Goal: Task Accomplishment & Management: Manage account settings

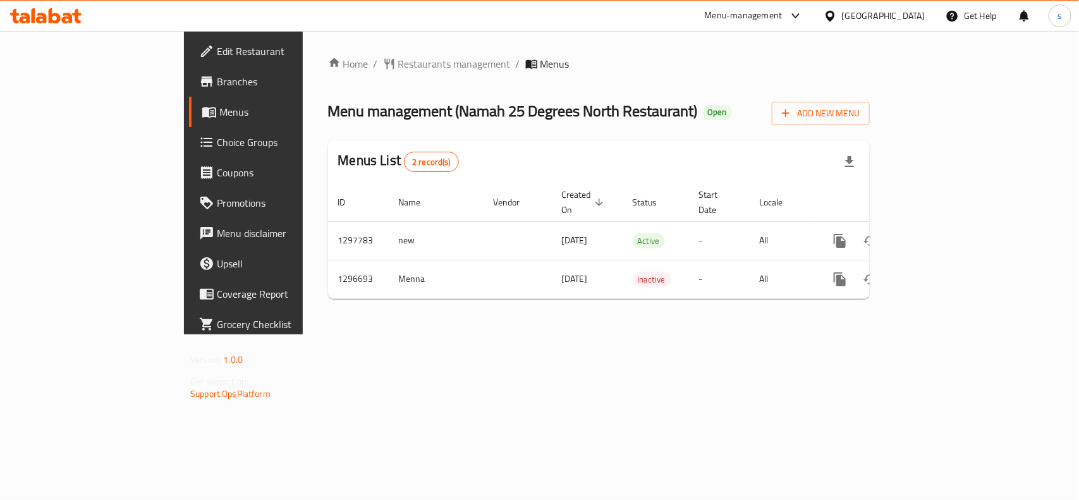
click at [899, 14] on div "[GEOGRAPHIC_DATA]" at bounding box center [883, 16] width 83 height 14
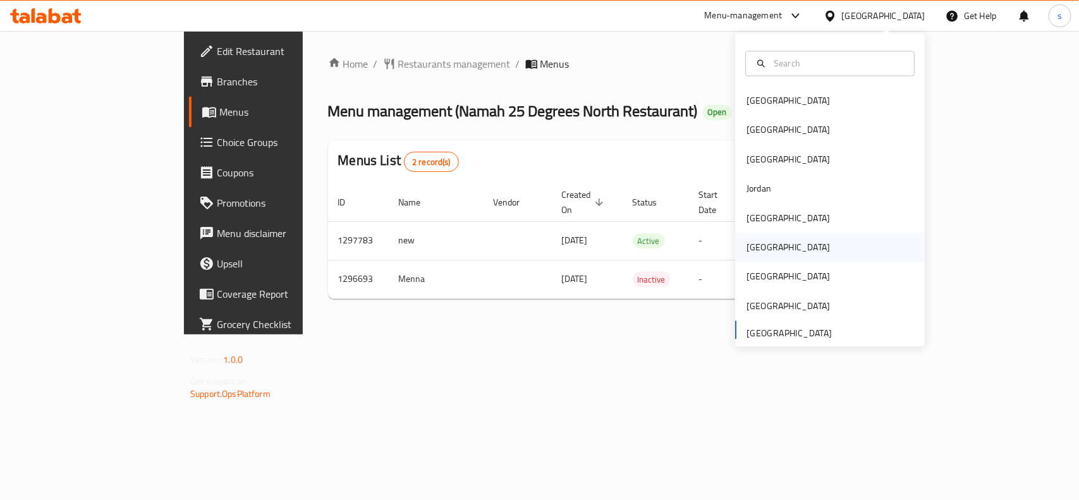
click at [747, 244] on div "[GEOGRAPHIC_DATA]" at bounding box center [788, 248] width 83 height 14
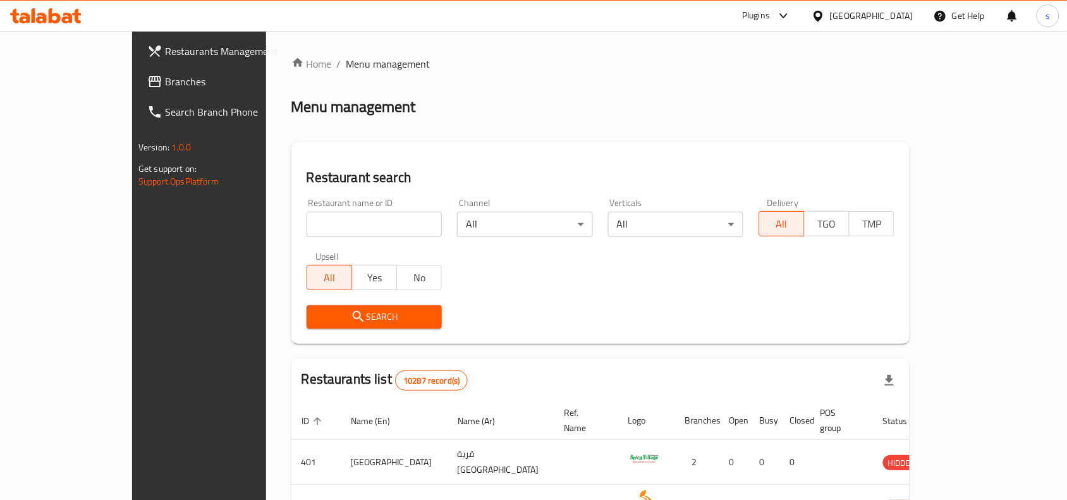
click at [165, 89] on span "Branches" at bounding box center [232, 81] width 135 height 15
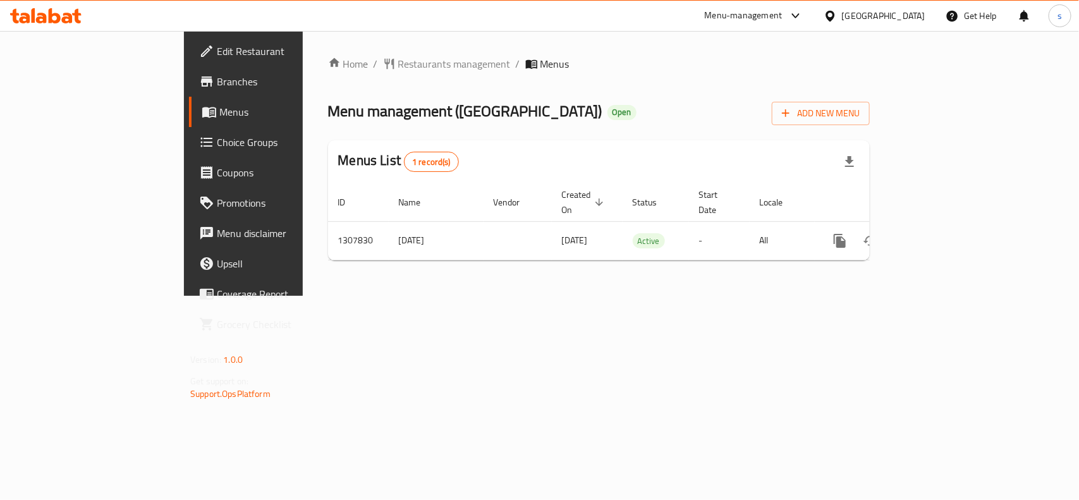
click at [915, 18] on div "[GEOGRAPHIC_DATA]" at bounding box center [883, 16] width 83 height 14
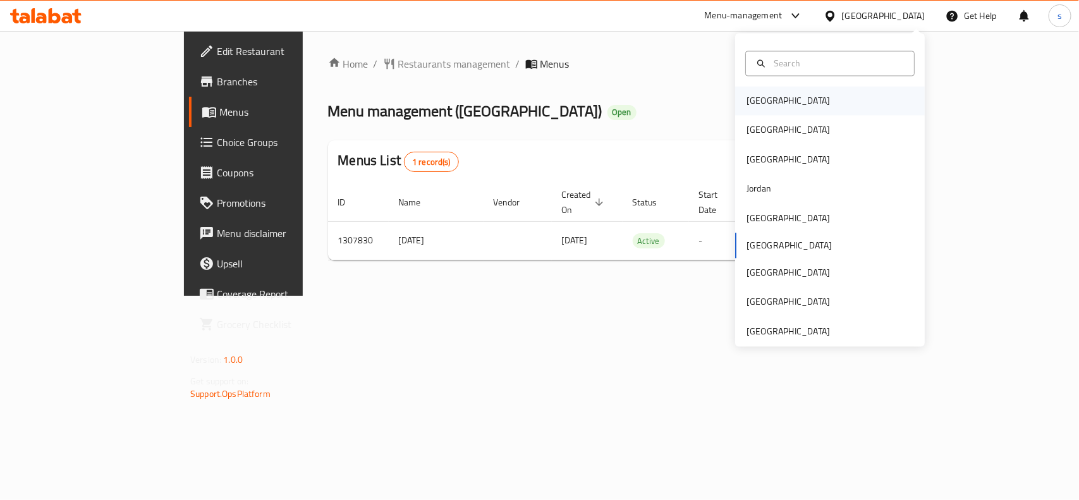
click at [759, 109] on div "[GEOGRAPHIC_DATA]" at bounding box center [789, 101] width 104 height 29
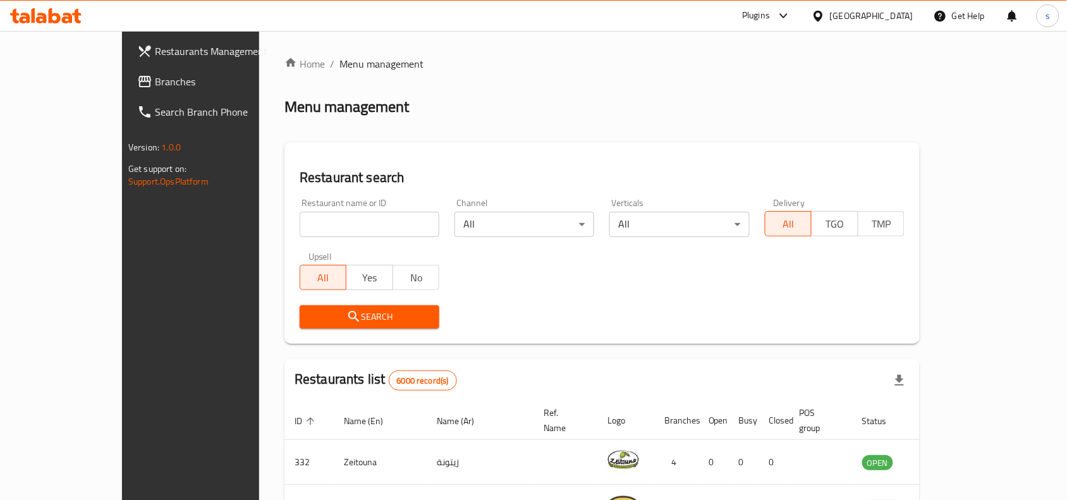
click at [888, 14] on div "[GEOGRAPHIC_DATA]" at bounding box center [871, 16] width 83 height 14
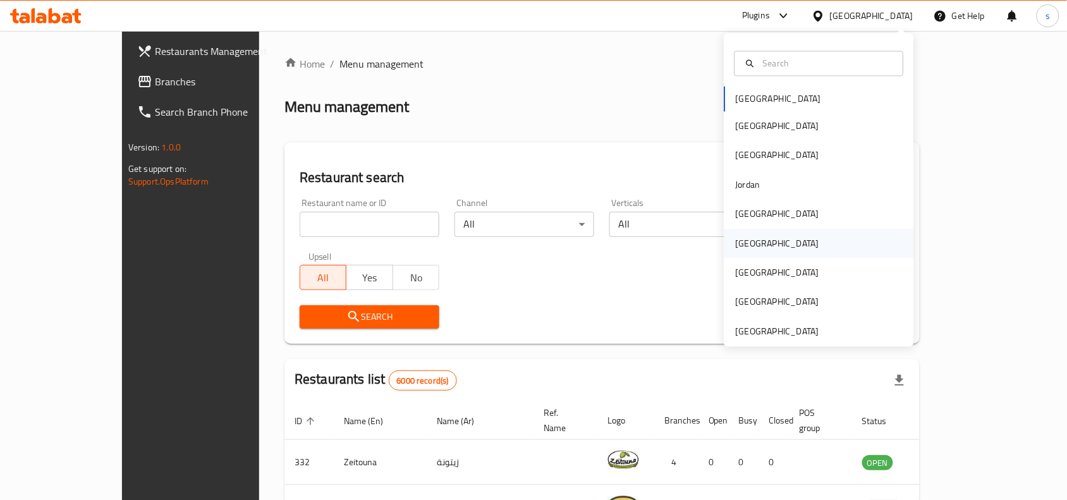
click at [736, 249] on div "[GEOGRAPHIC_DATA]" at bounding box center [777, 244] width 83 height 14
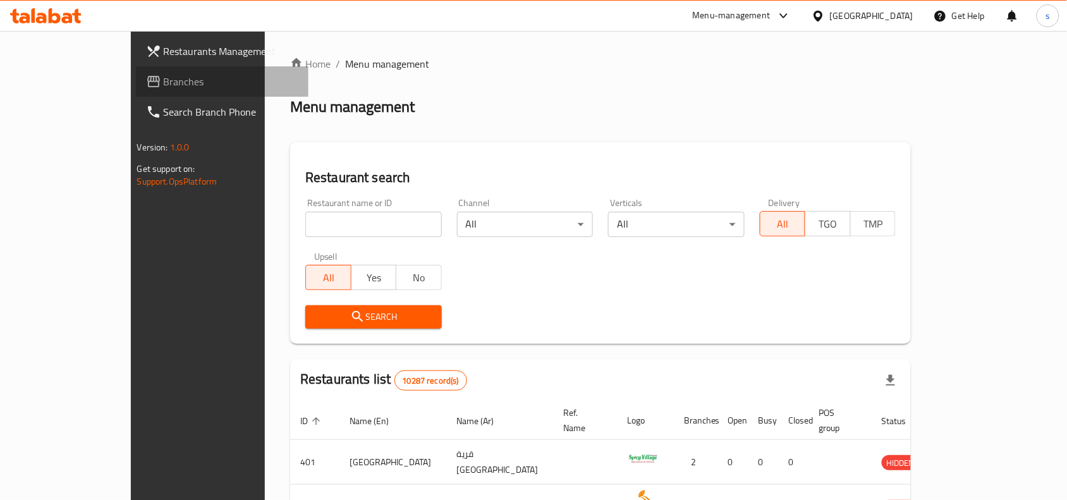
click at [164, 84] on span "Branches" at bounding box center [231, 81] width 135 height 15
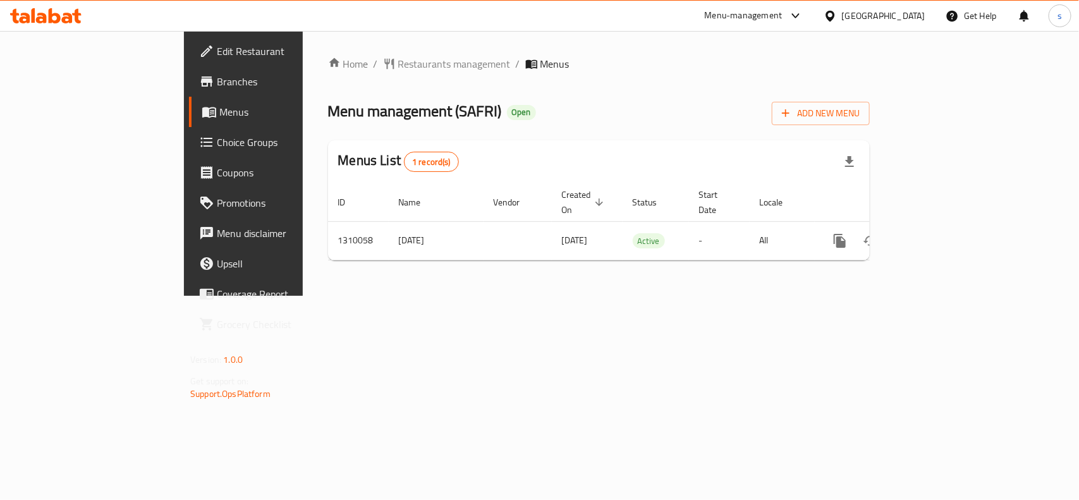
click at [842, 14] on div at bounding box center [833, 16] width 18 height 14
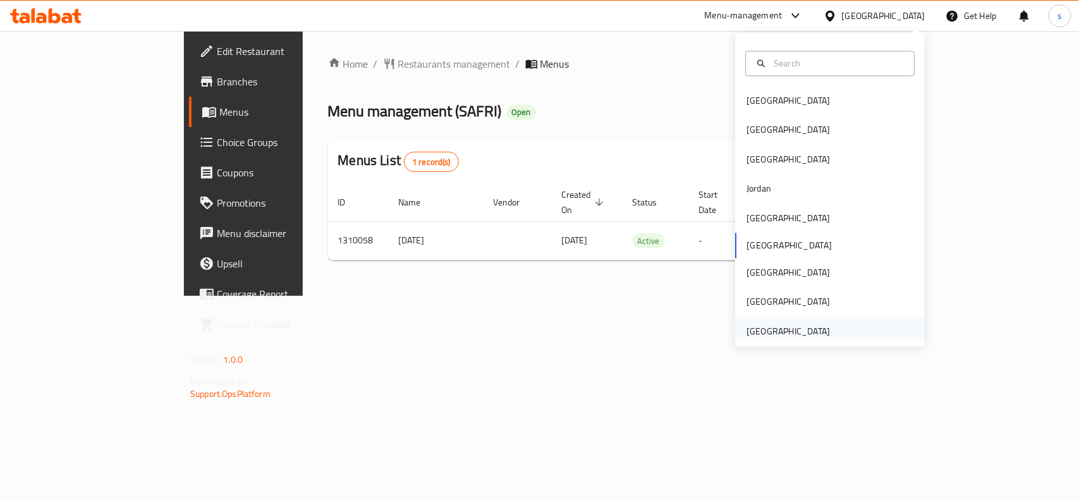
click at [789, 334] on div "[GEOGRAPHIC_DATA]" at bounding box center [788, 331] width 83 height 14
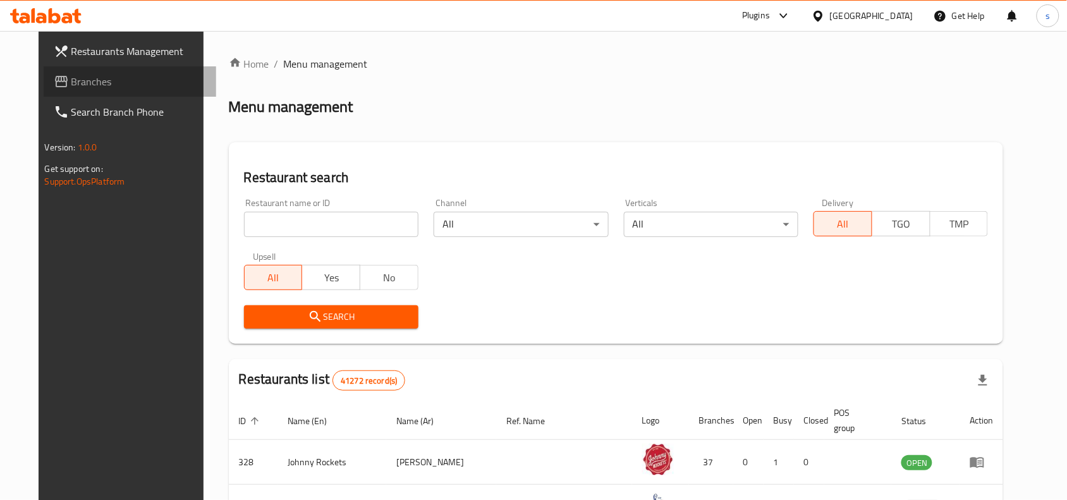
click at [71, 84] on span "Branches" at bounding box center [138, 81] width 135 height 15
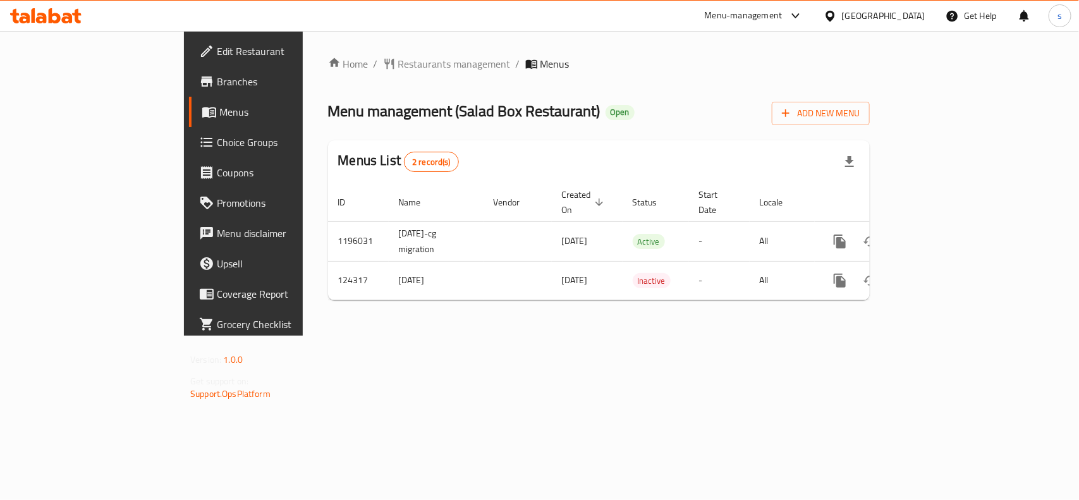
drag, startPoint x: 880, startPoint y: 13, endPoint x: 855, endPoint y: 27, distance: 28.9
click at [880, 13] on div "[GEOGRAPHIC_DATA]" at bounding box center [883, 16] width 83 height 14
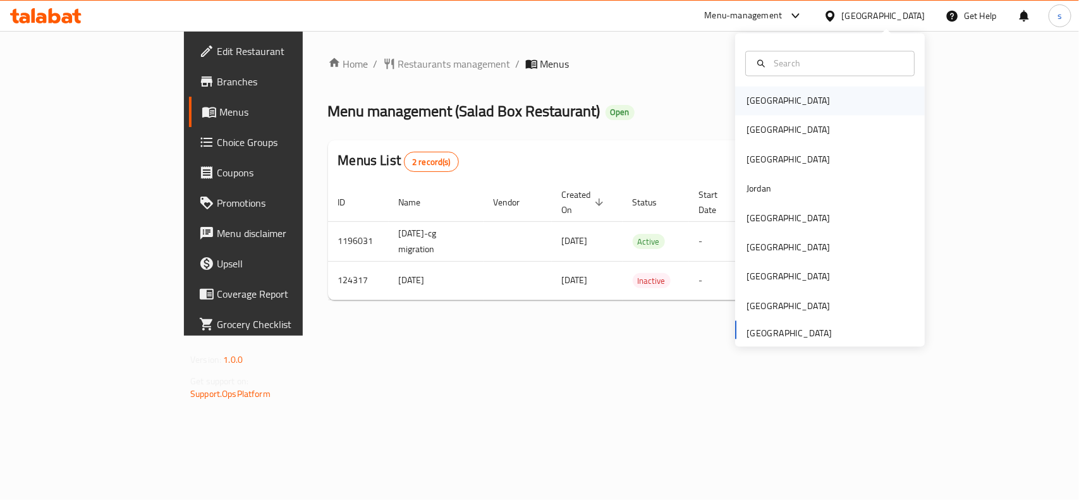
click at [747, 98] on div "[GEOGRAPHIC_DATA]" at bounding box center [788, 101] width 83 height 14
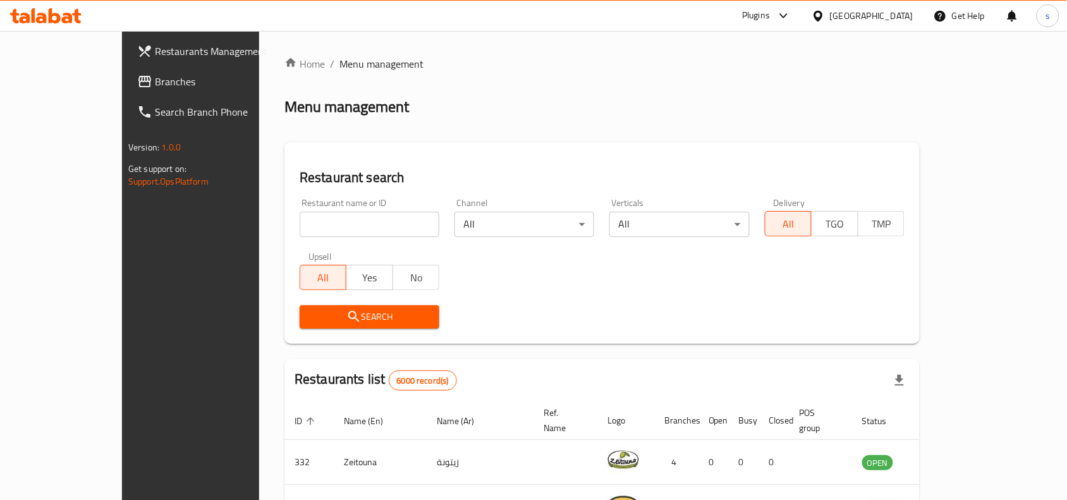
click at [892, 15] on div "[GEOGRAPHIC_DATA]" at bounding box center [871, 16] width 83 height 14
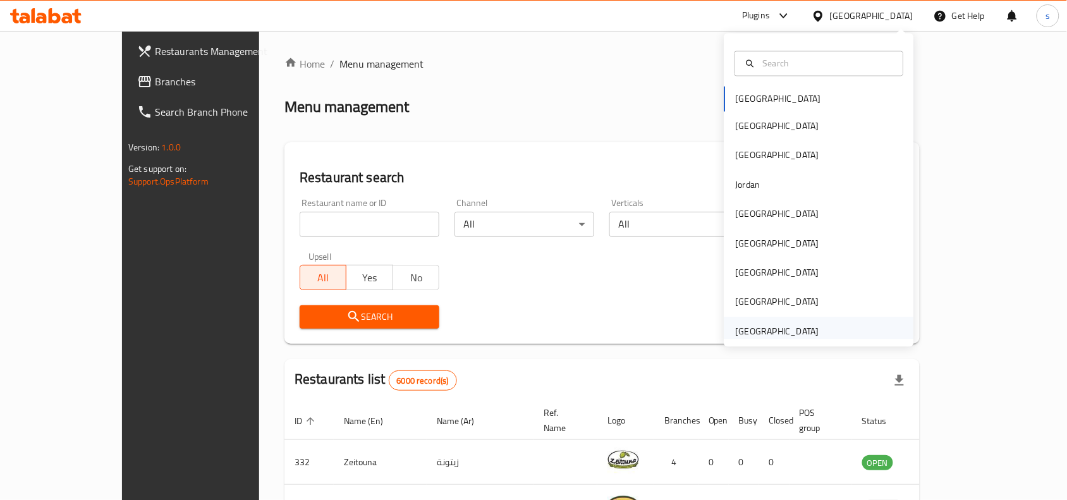
click at [765, 333] on div "[GEOGRAPHIC_DATA]" at bounding box center [777, 331] width 83 height 14
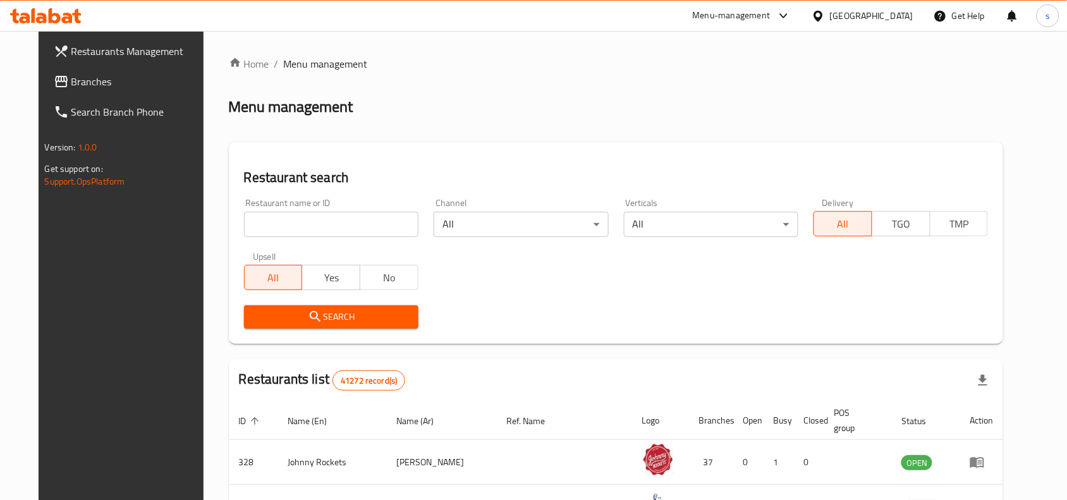
click at [71, 86] on span "Branches" at bounding box center [138, 81] width 135 height 15
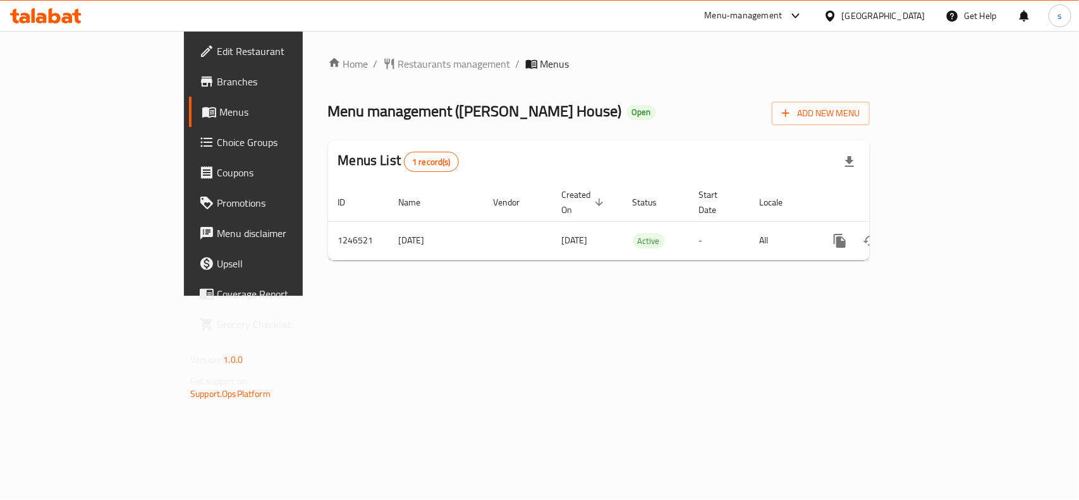
click at [870, 19] on div "[GEOGRAPHIC_DATA]" at bounding box center [883, 16] width 83 height 14
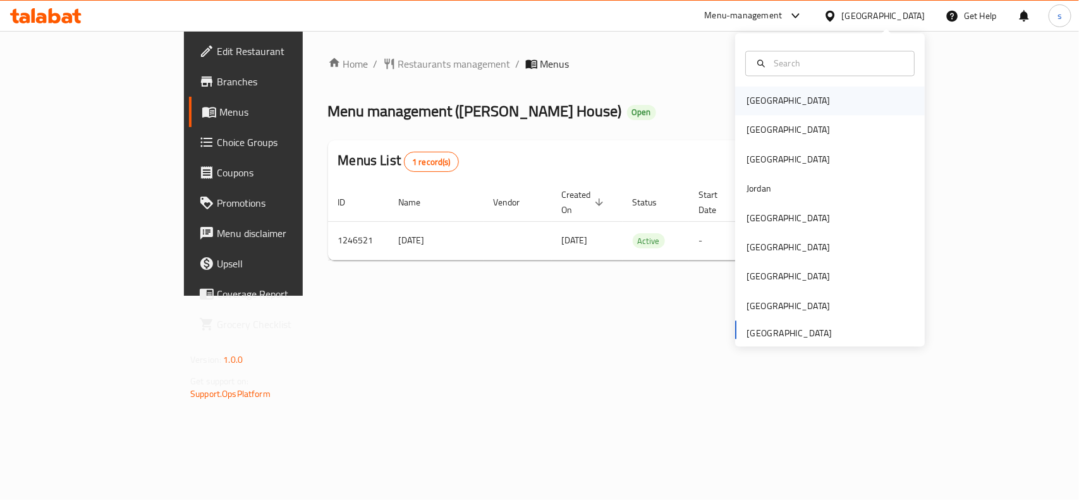
click at [741, 112] on div "[GEOGRAPHIC_DATA]" at bounding box center [789, 101] width 104 height 29
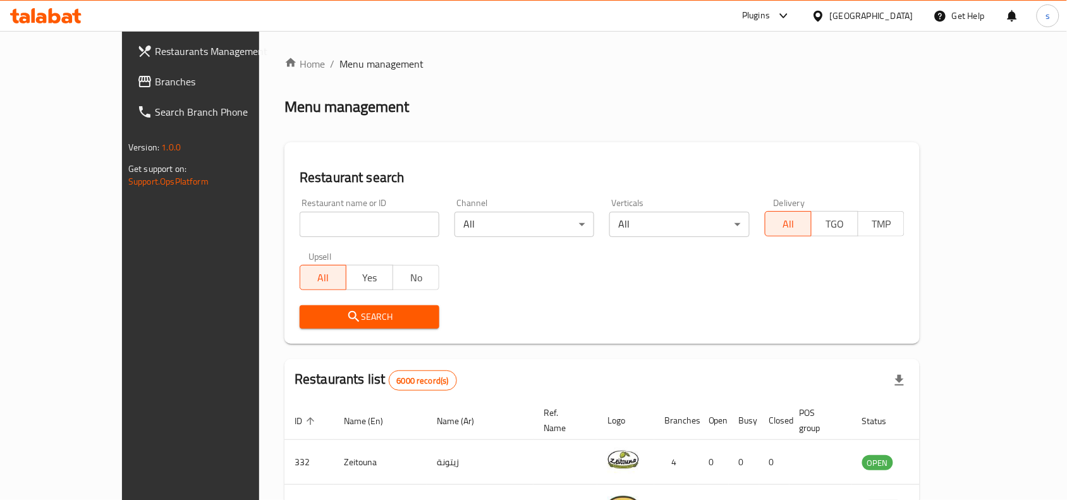
click at [900, 16] on div "[GEOGRAPHIC_DATA]" at bounding box center [871, 16] width 83 height 14
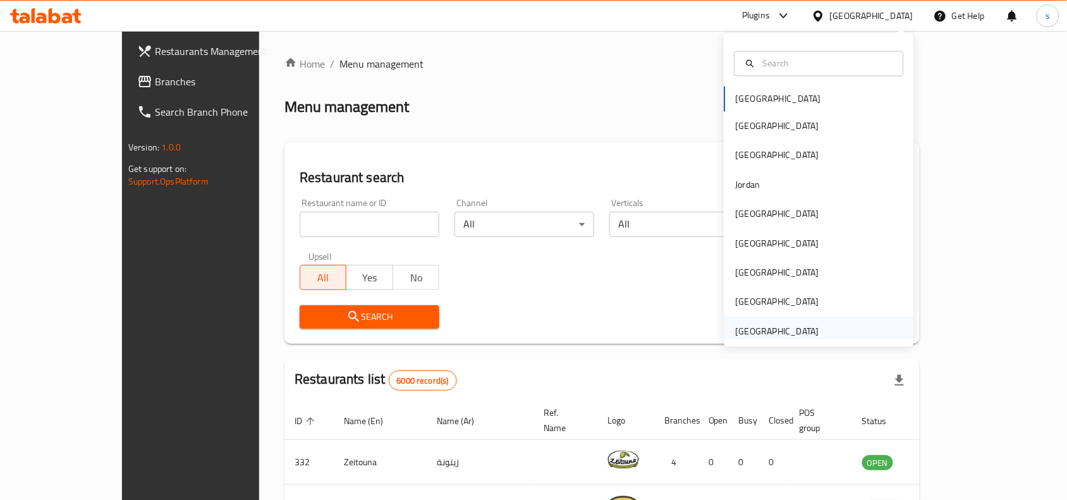
click at [782, 330] on div "[GEOGRAPHIC_DATA]" at bounding box center [777, 331] width 83 height 14
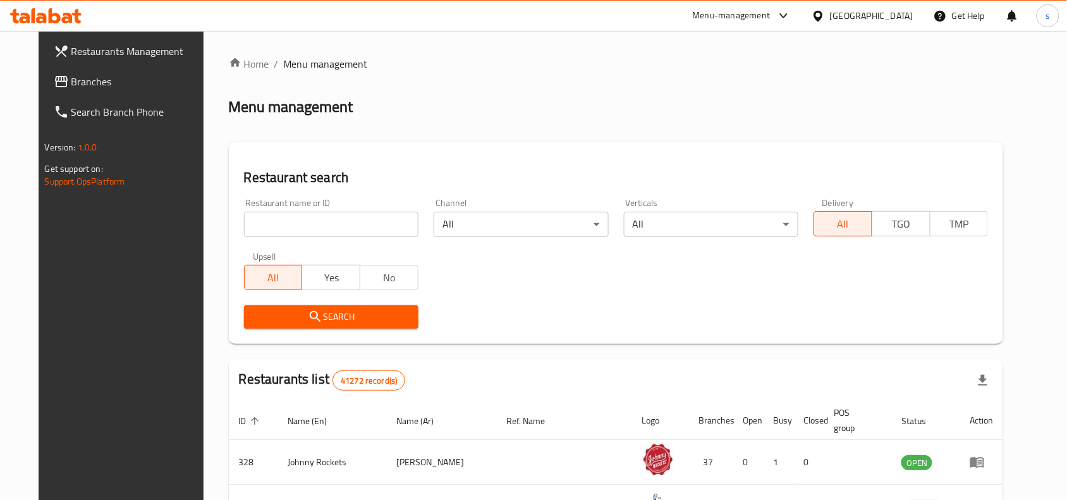
click at [71, 79] on span "Branches" at bounding box center [138, 81] width 135 height 15
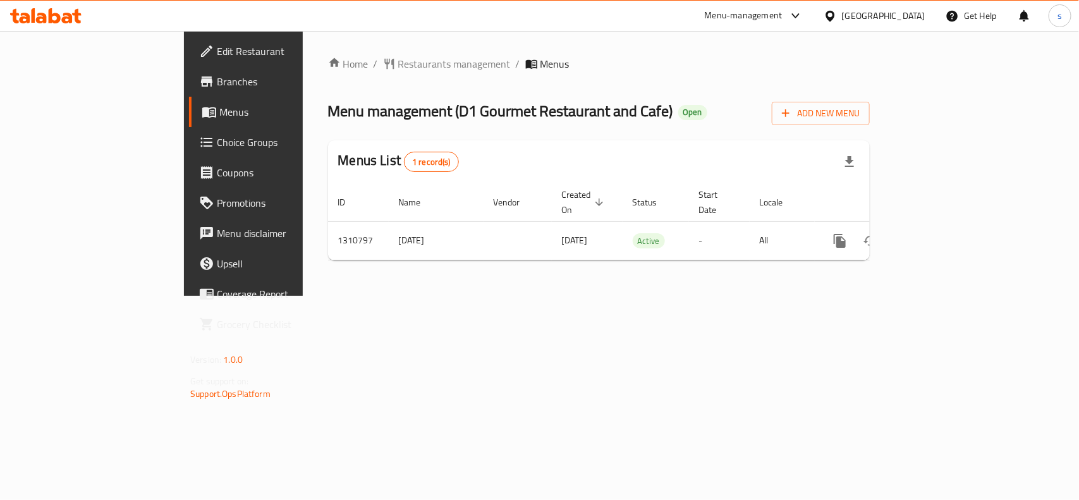
click at [895, 19] on div "[GEOGRAPHIC_DATA]" at bounding box center [883, 16] width 83 height 14
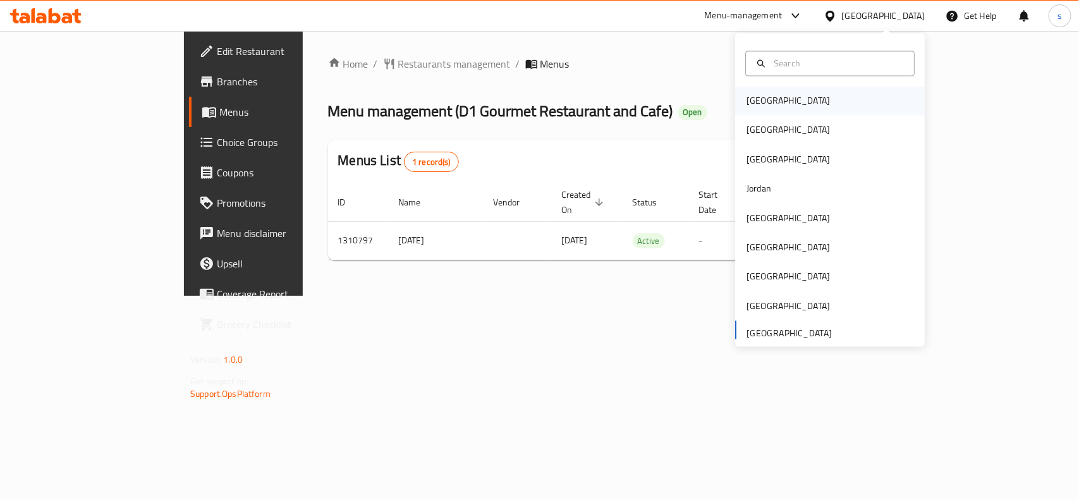
click at [747, 102] on div "[GEOGRAPHIC_DATA]" at bounding box center [788, 101] width 83 height 14
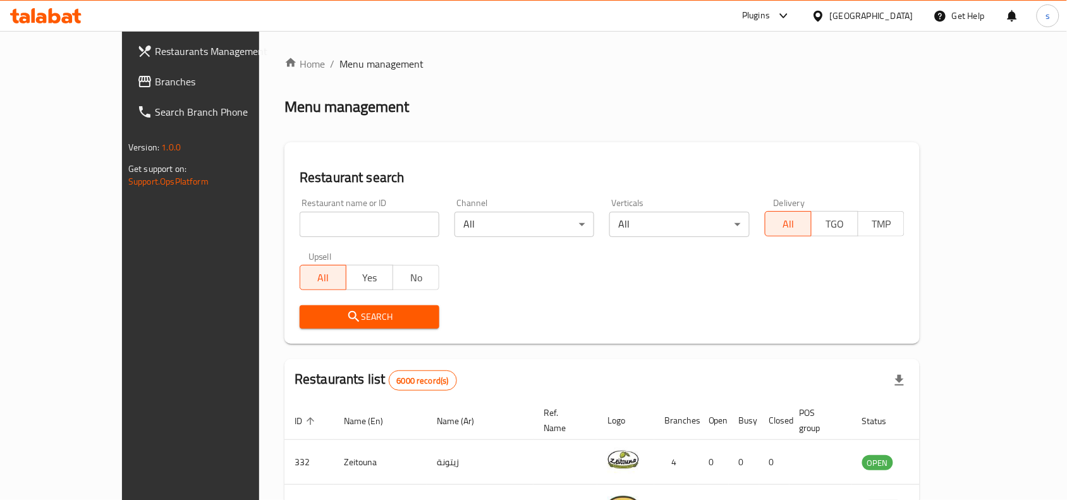
click at [900, 15] on div "[GEOGRAPHIC_DATA]" at bounding box center [871, 16] width 83 height 14
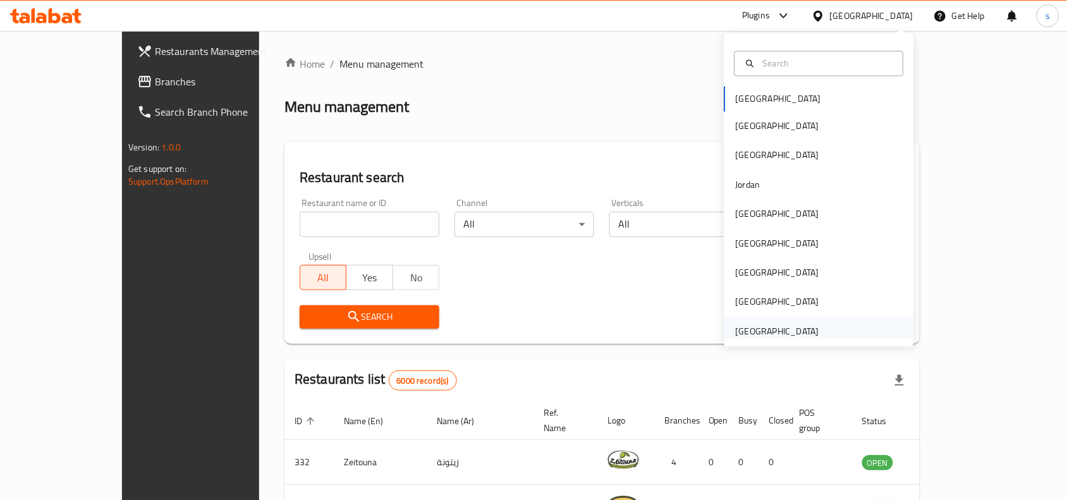
click at [788, 333] on div "[GEOGRAPHIC_DATA]" at bounding box center [777, 331] width 83 height 14
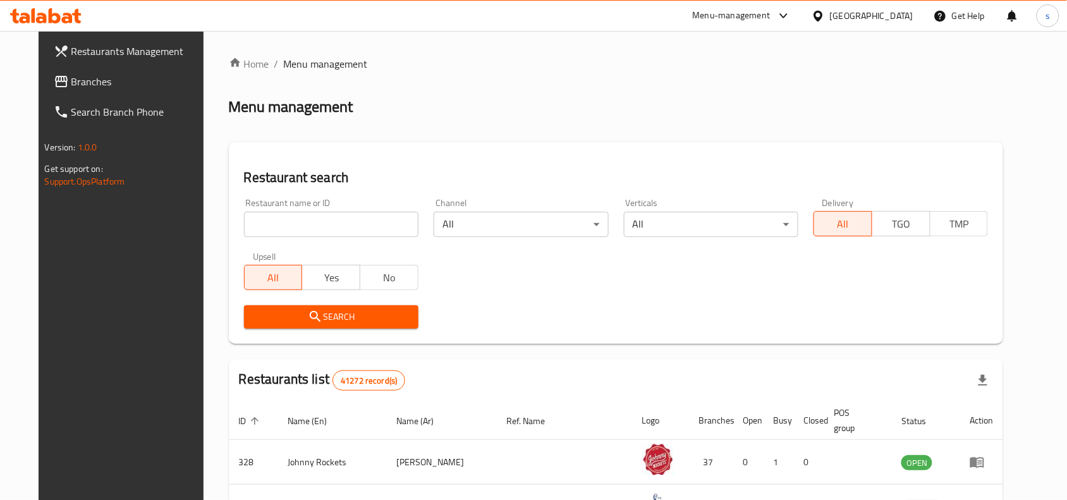
click at [51, 71] on link "Branches" at bounding box center [130, 81] width 173 height 30
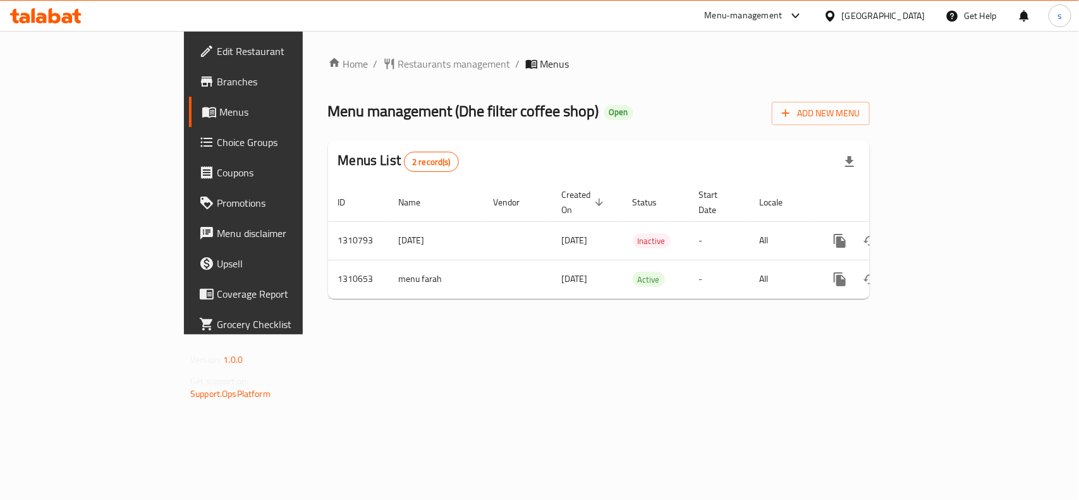
click at [892, 11] on div "[GEOGRAPHIC_DATA]" at bounding box center [883, 16] width 83 height 14
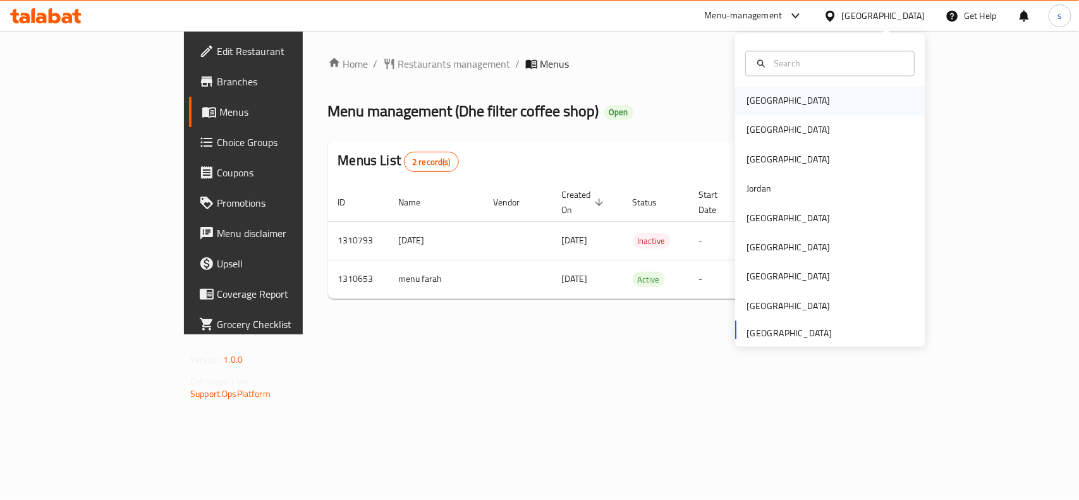
click at [749, 103] on div "[GEOGRAPHIC_DATA]" at bounding box center [788, 101] width 83 height 14
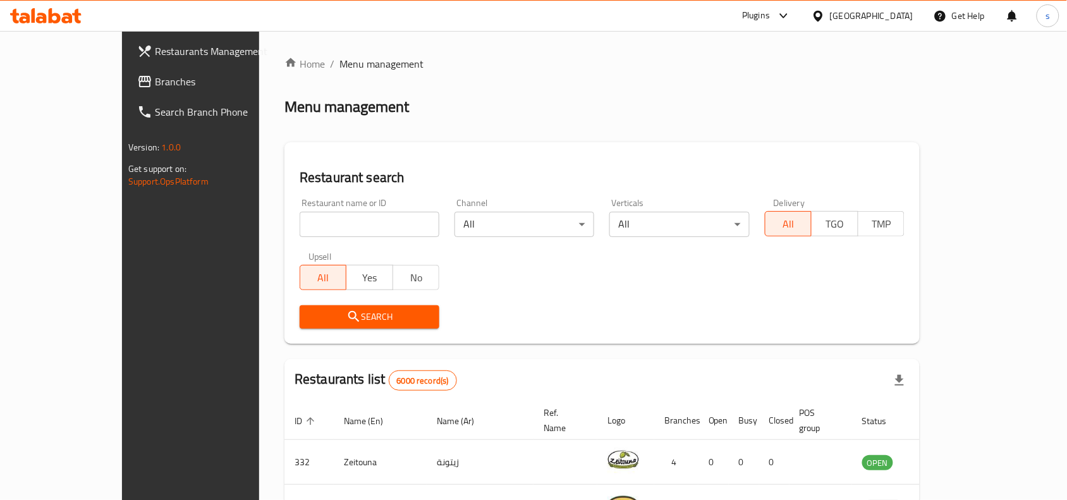
click at [890, 9] on div "[GEOGRAPHIC_DATA]" at bounding box center [871, 16] width 83 height 14
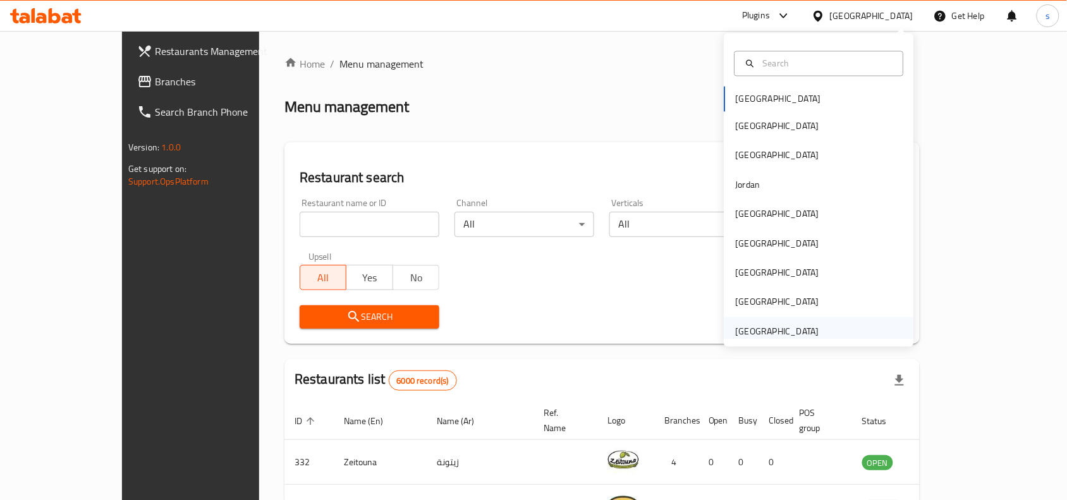
click at [754, 327] on div "[GEOGRAPHIC_DATA]" at bounding box center [777, 331] width 83 height 14
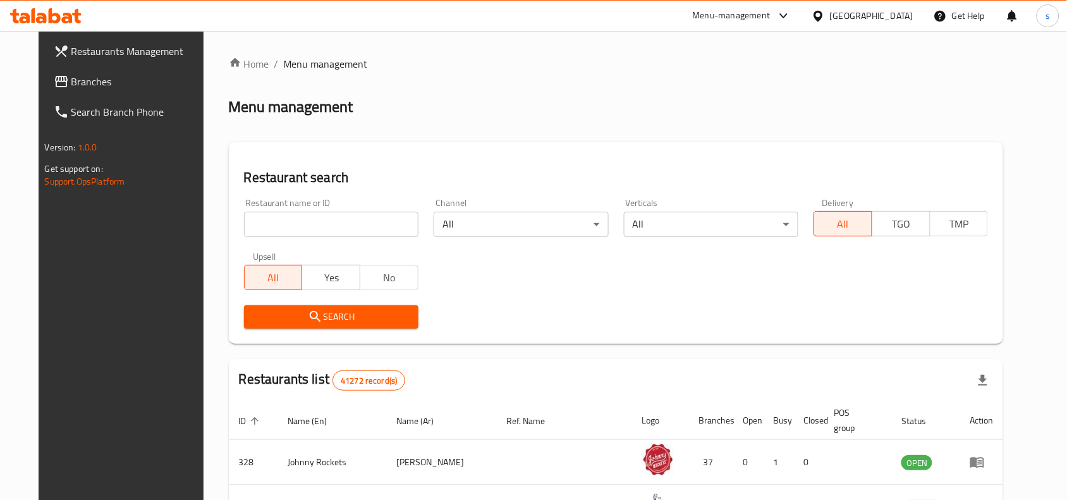
click at [71, 81] on span "Branches" at bounding box center [138, 81] width 135 height 15
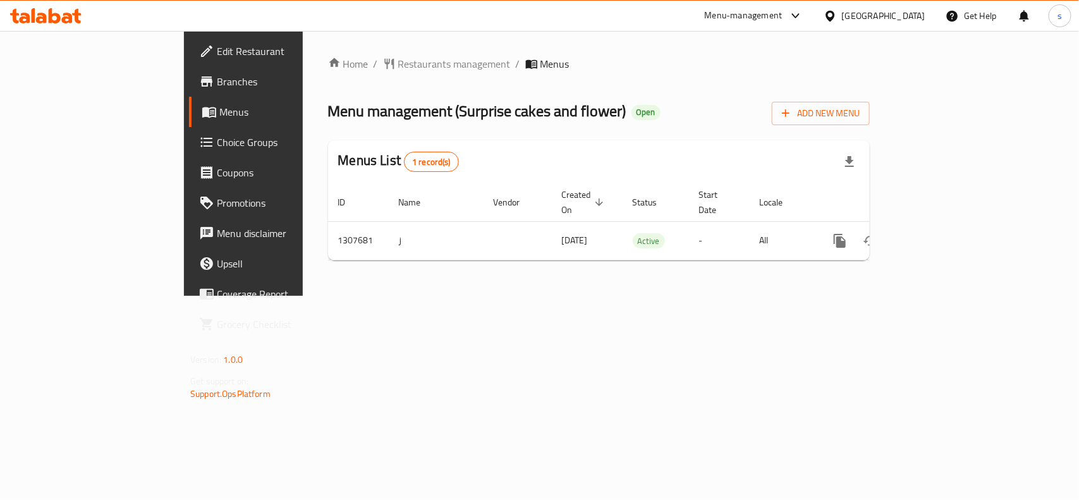
click at [878, 15] on div "[GEOGRAPHIC_DATA]" at bounding box center [883, 16] width 83 height 14
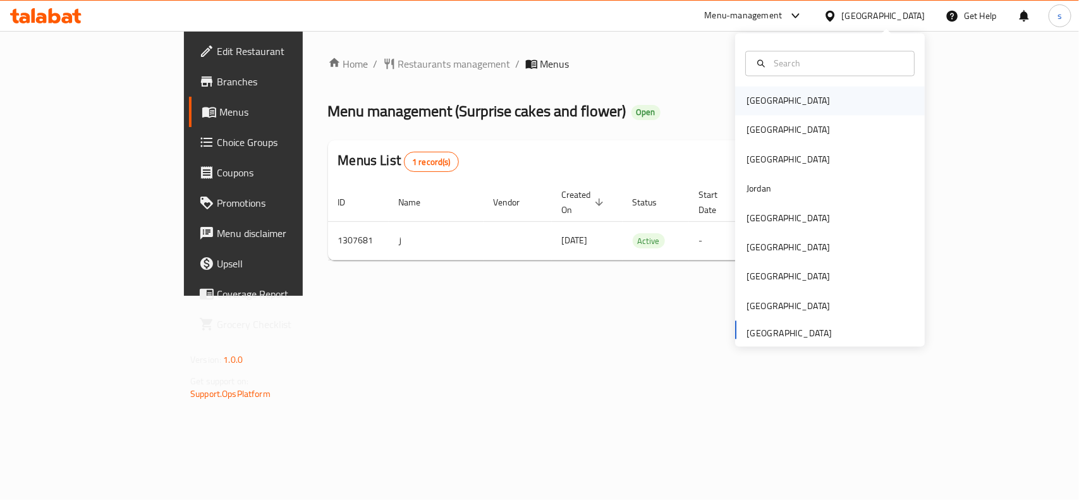
click at [764, 99] on div "[GEOGRAPHIC_DATA]" at bounding box center [788, 101] width 83 height 14
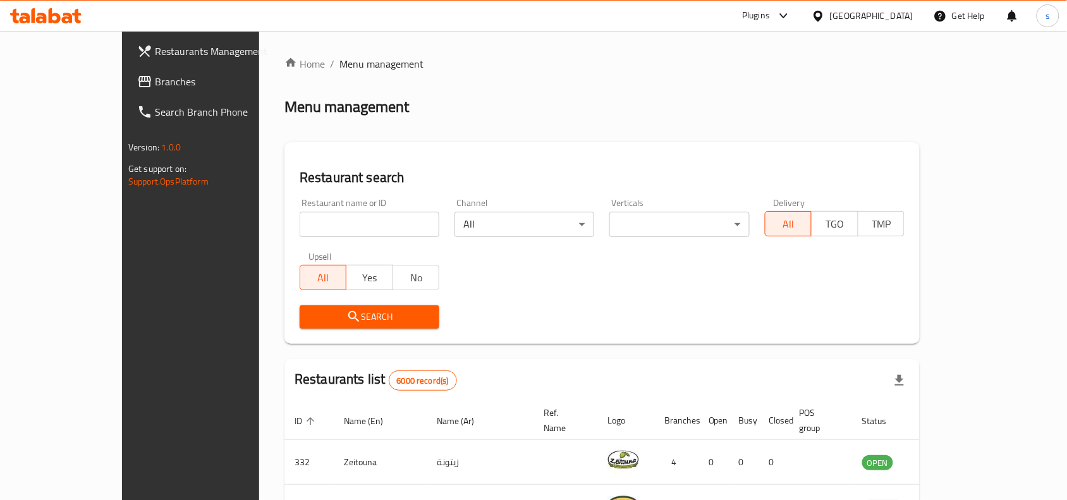
click at [902, 17] on div "[GEOGRAPHIC_DATA]" at bounding box center [871, 16] width 83 height 14
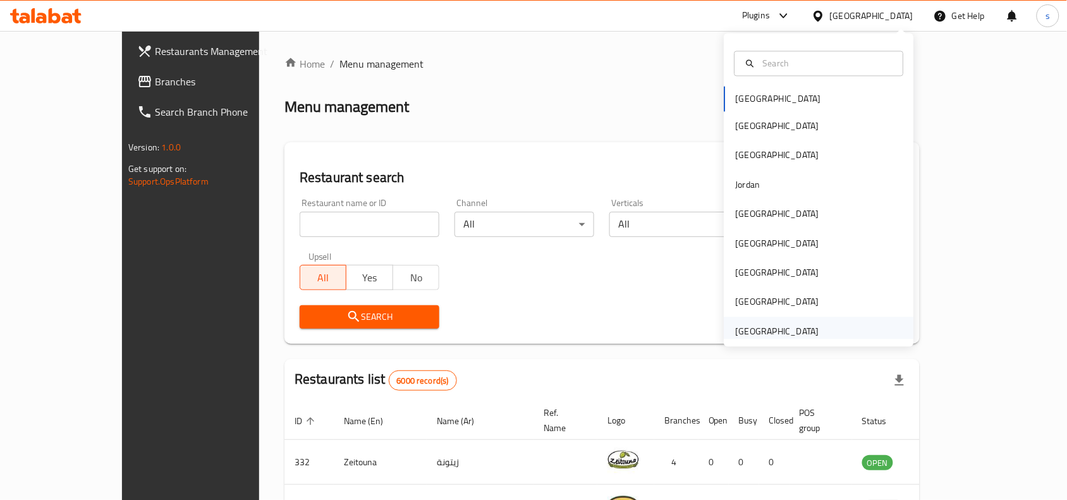
click at [788, 335] on div "[GEOGRAPHIC_DATA]" at bounding box center [777, 331] width 83 height 14
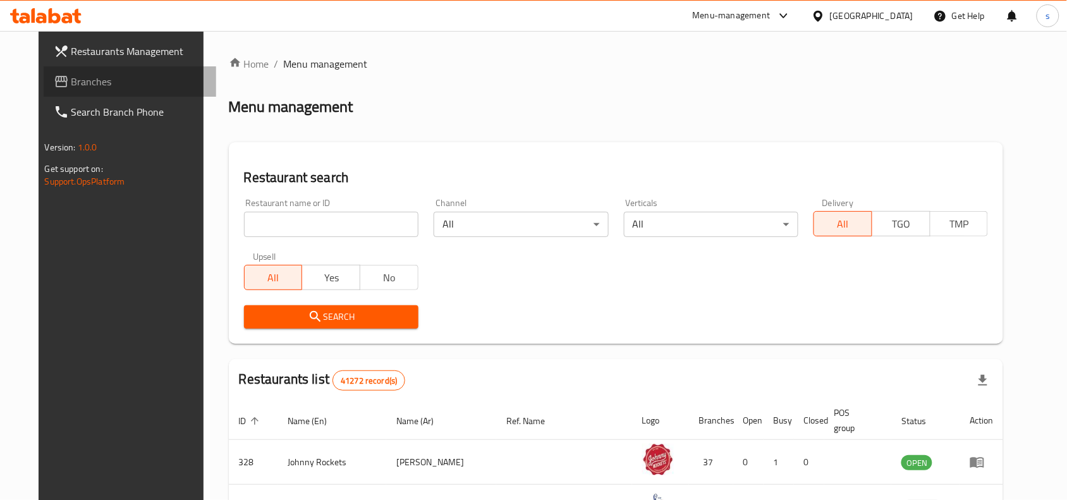
click at [71, 84] on span "Branches" at bounding box center [138, 81] width 135 height 15
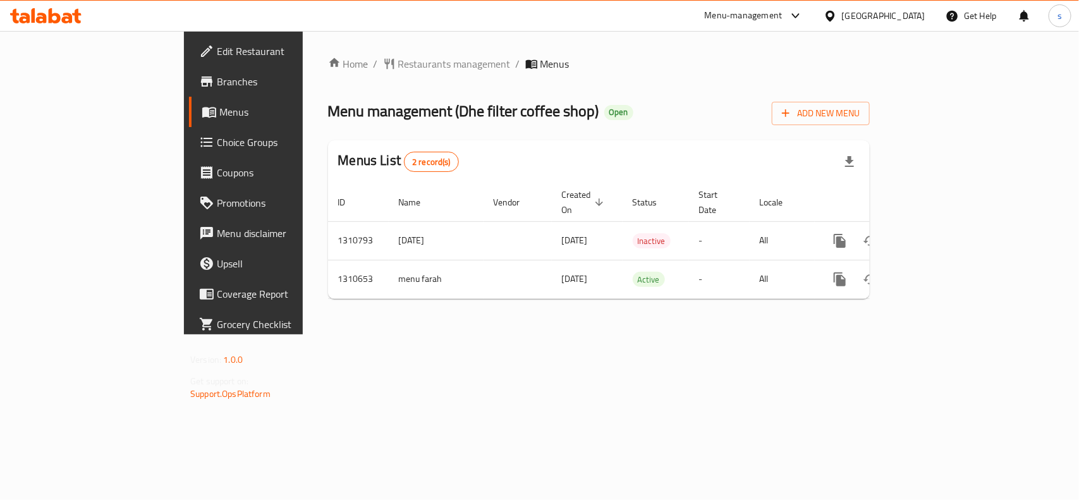
click at [899, 13] on div "[GEOGRAPHIC_DATA]" at bounding box center [883, 16] width 83 height 14
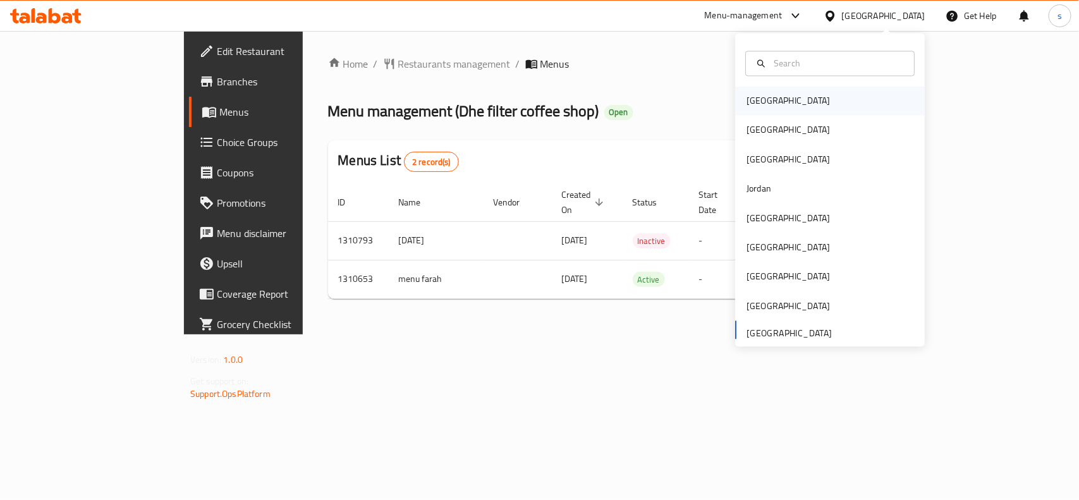
click at [759, 100] on div "[GEOGRAPHIC_DATA]" at bounding box center [788, 101] width 83 height 14
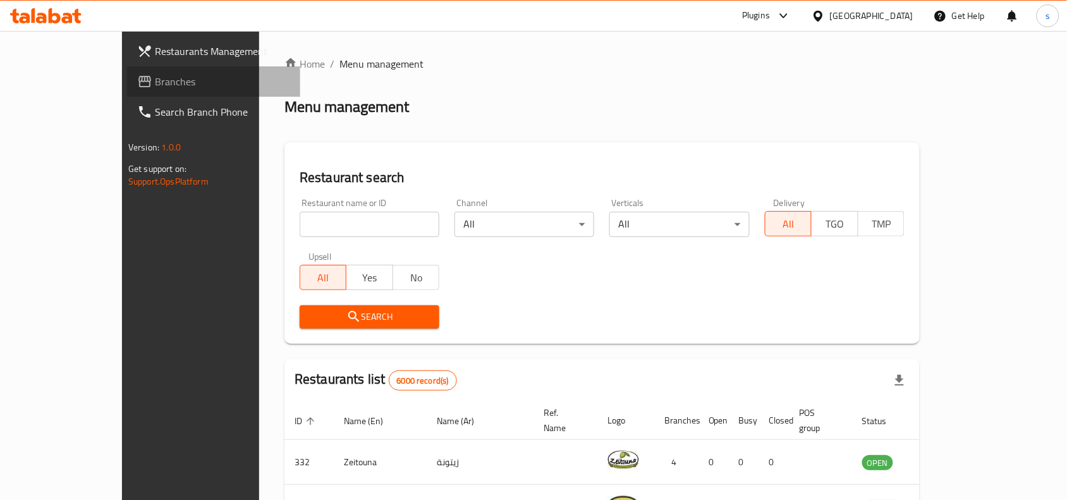
click at [155, 84] on span "Branches" at bounding box center [222, 81] width 135 height 15
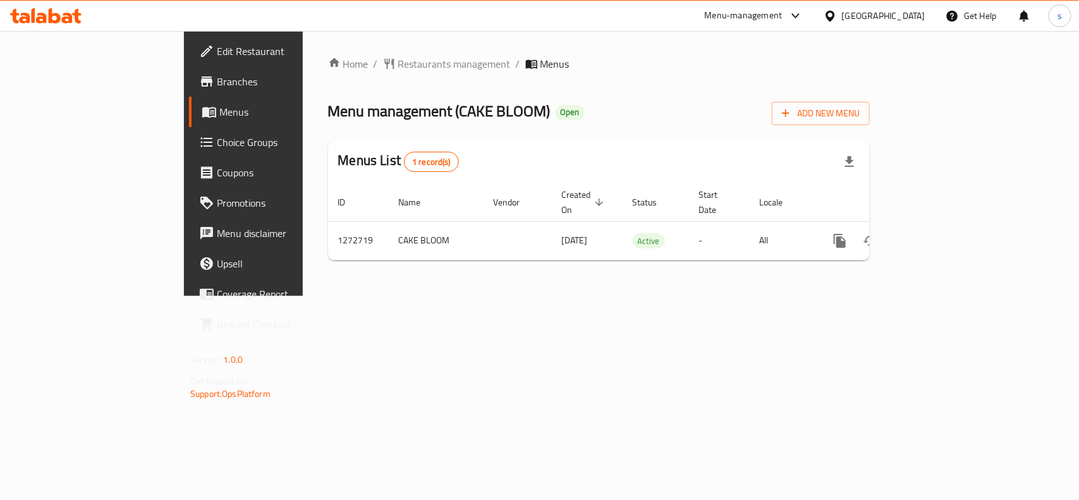
click at [883, 13] on div "[GEOGRAPHIC_DATA]" at bounding box center [883, 16] width 83 height 14
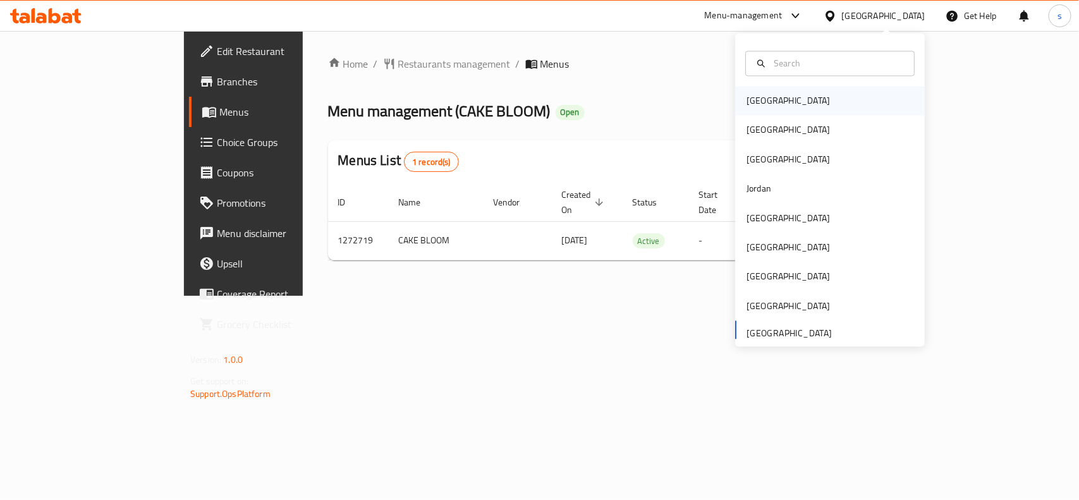
click at [747, 105] on div "[GEOGRAPHIC_DATA]" at bounding box center [788, 101] width 83 height 14
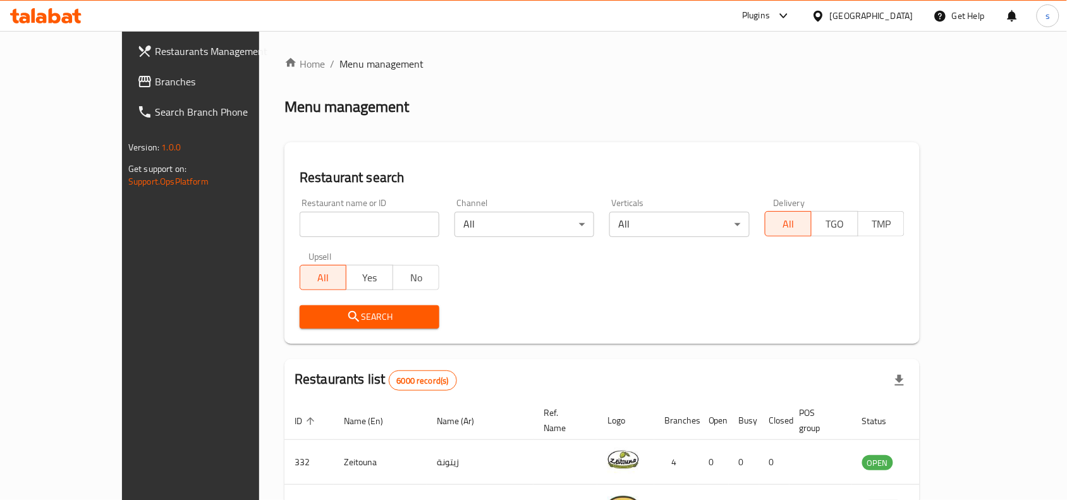
click at [898, 14] on div "[GEOGRAPHIC_DATA]" at bounding box center [871, 16] width 83 height 14
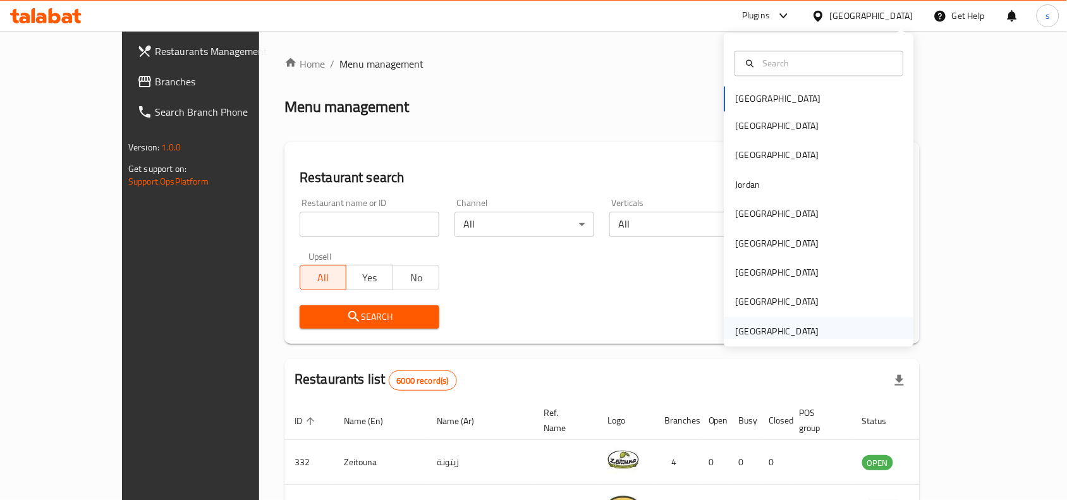
click at [749, 319] on div "[GEOGRAPHIC_DATA]" at bounding box center [778, 331] width 104 height 29
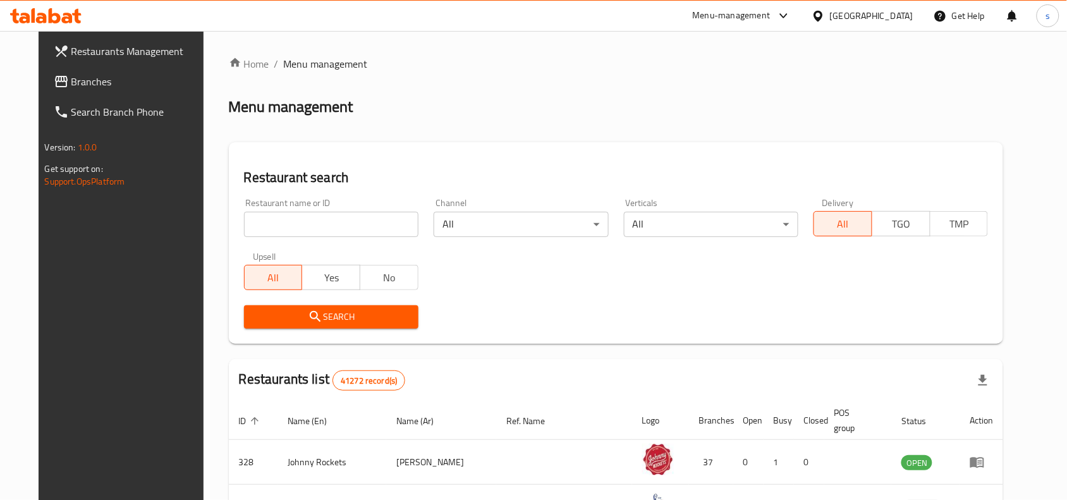
click at [71, 84] on span "Branches" at bounding box center [138, 81] width 135 height 15
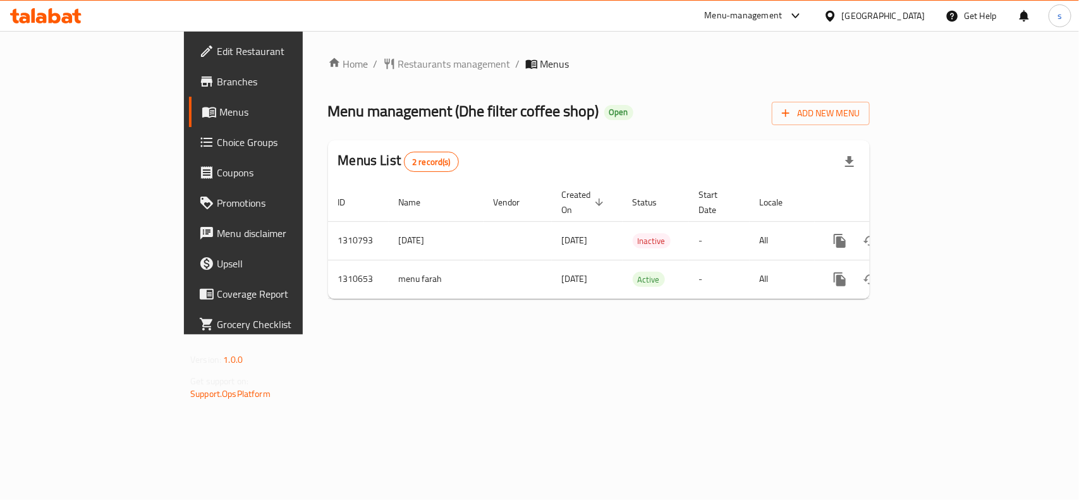
click at [881, 20] on div "[GEOGRAPHIC_DATA]" at bounding box center [883, 16] width 83 height 14
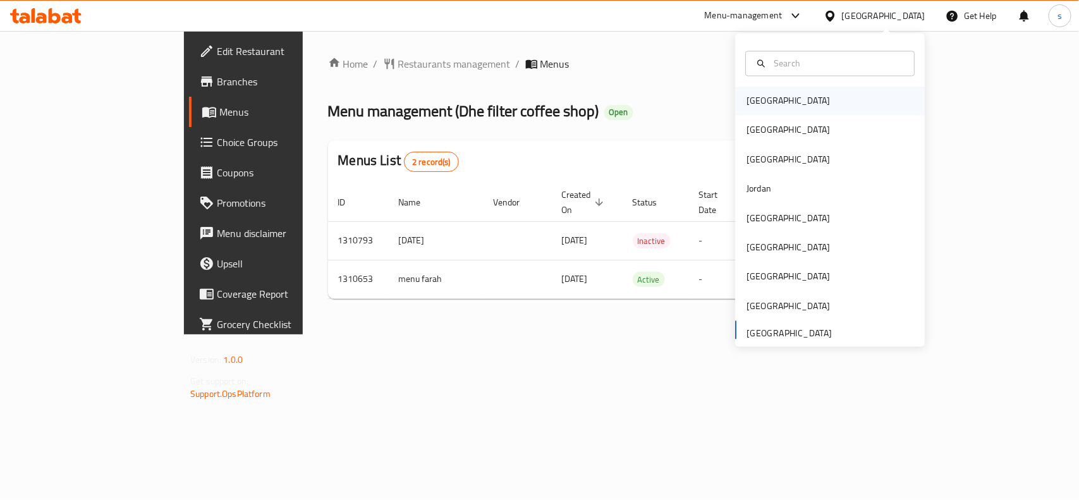
click at [748, 108] on div "[GEOGRAPHIC_DATA]" at bounding box center [788, 101] width 83 height 14
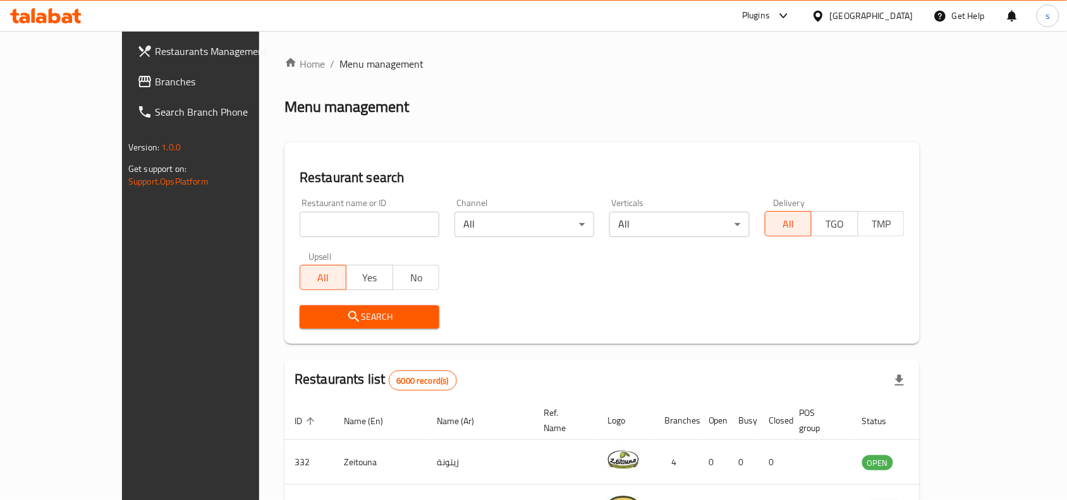
click at [155, 77] on span "Branches" at bounding box center [222, 81] width 135 height 15
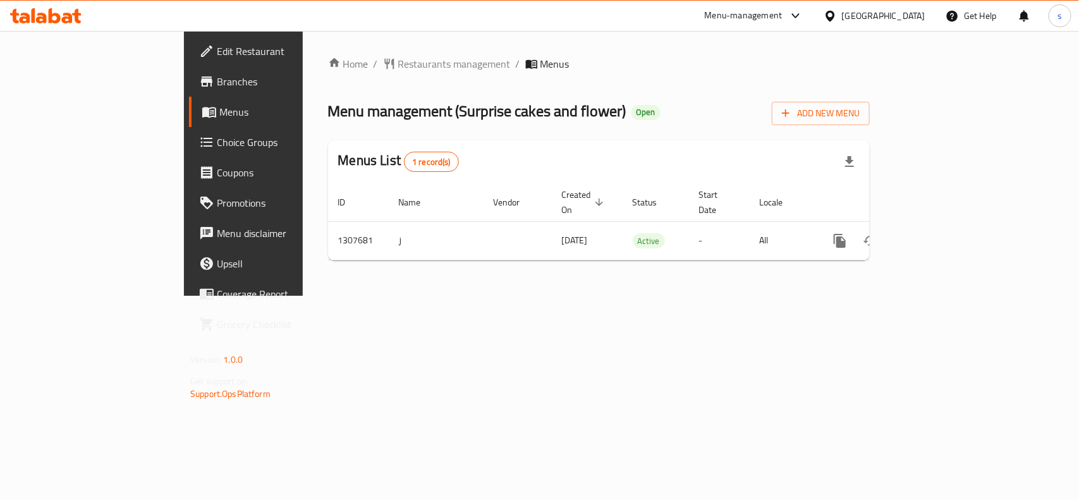
click at [864, 14] on div "[GEOGRAPHIC_DATA]" at bounding box center [883, 16] width 83 height 14
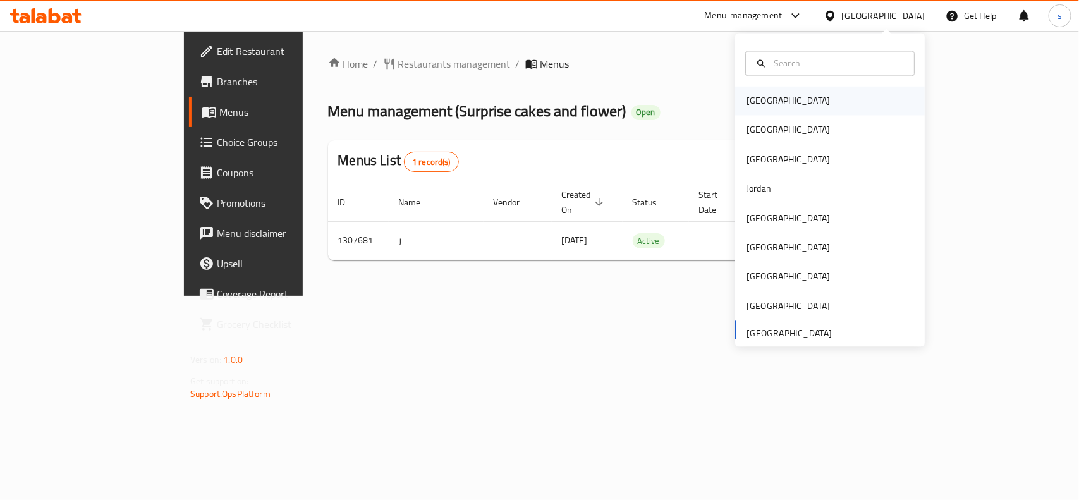
click at [747, 95] on div "[GEOGRAPHIC_DATA]" at bounding box center [788, 101] width 83 height 14
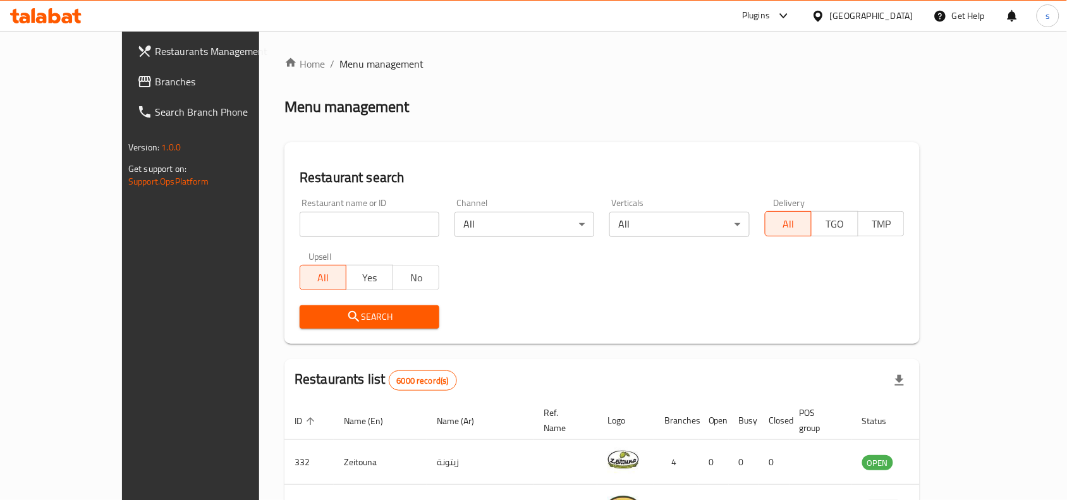
click at [889, 11] on div "[GEOGRAPHIC_DATA]" at bounding box center [871, 16] width 83 height 14
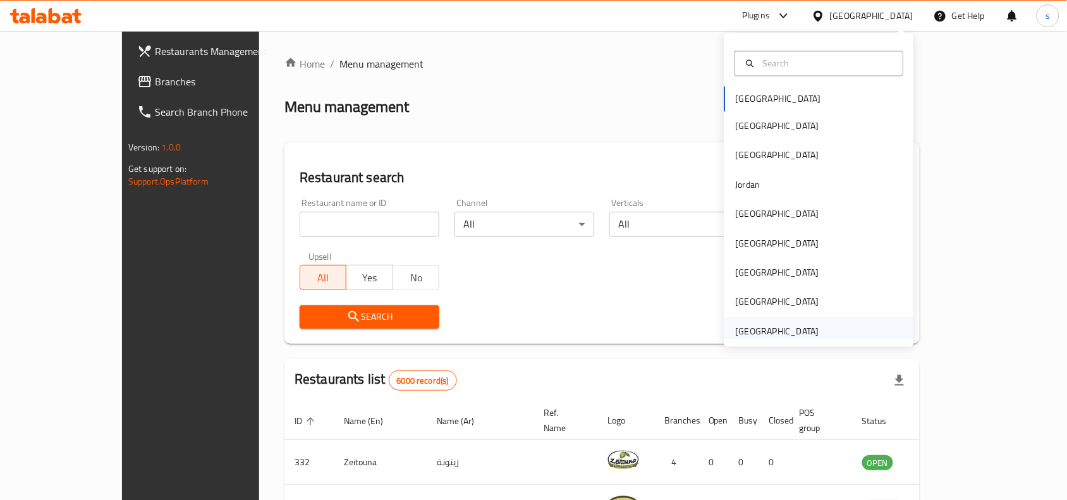
click at [790, 333] on div "[GEOGRAPHIC_DATA]" at bounding box center [777, 331] width 83 height 14
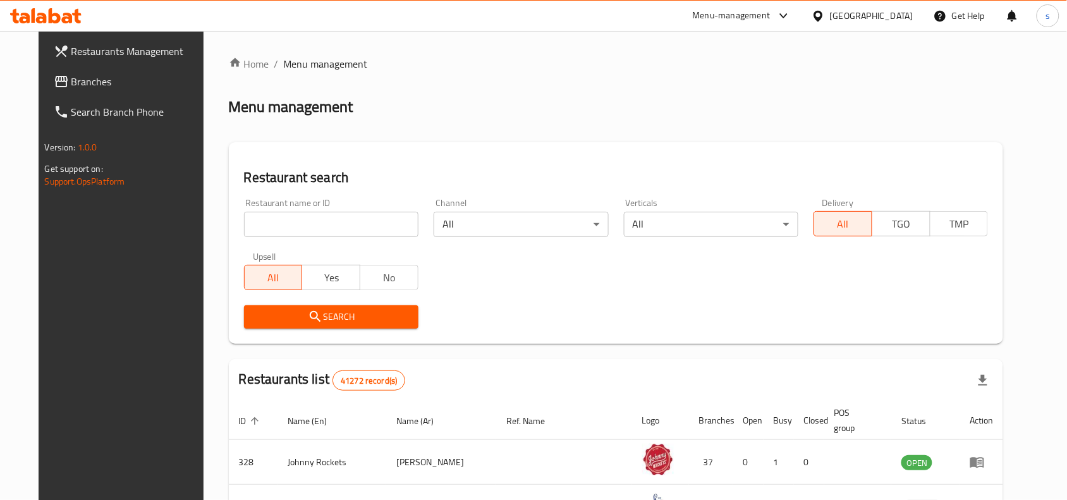
click at [71, 85] on span "Branches" at bounding box center [138, 81] width 135 height 15
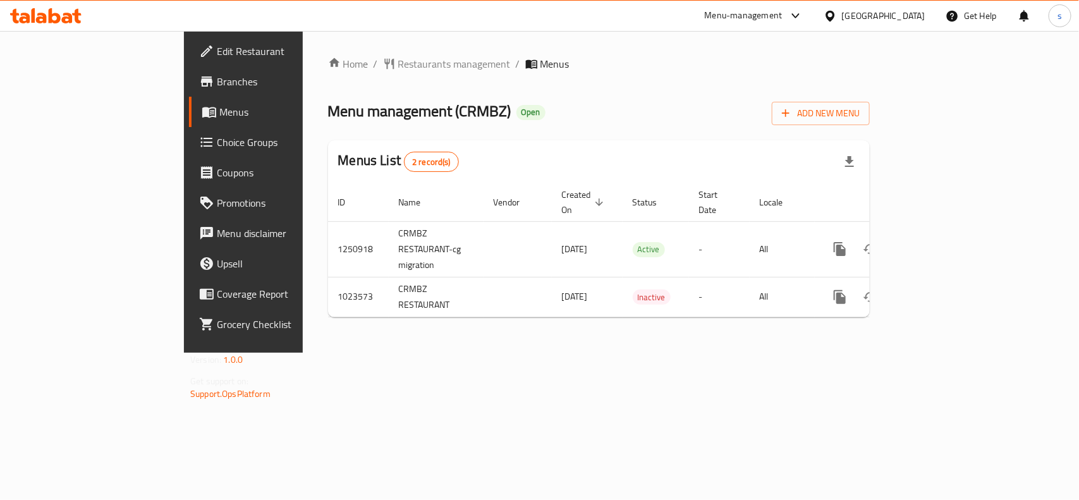
click at [876, 14] on div "[GEOGRAPHIC_DATA]" at bounding box center [883, 16] width 83 height 14
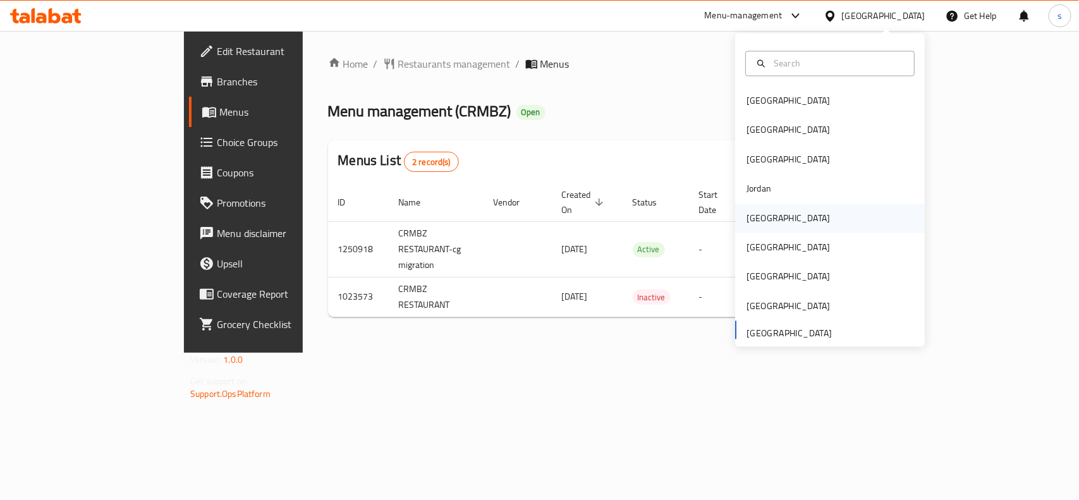
click at [747, 221] on div "[GEOGRAPHIC_DATA]" at bounding box center [788, 218] width 83 height 14
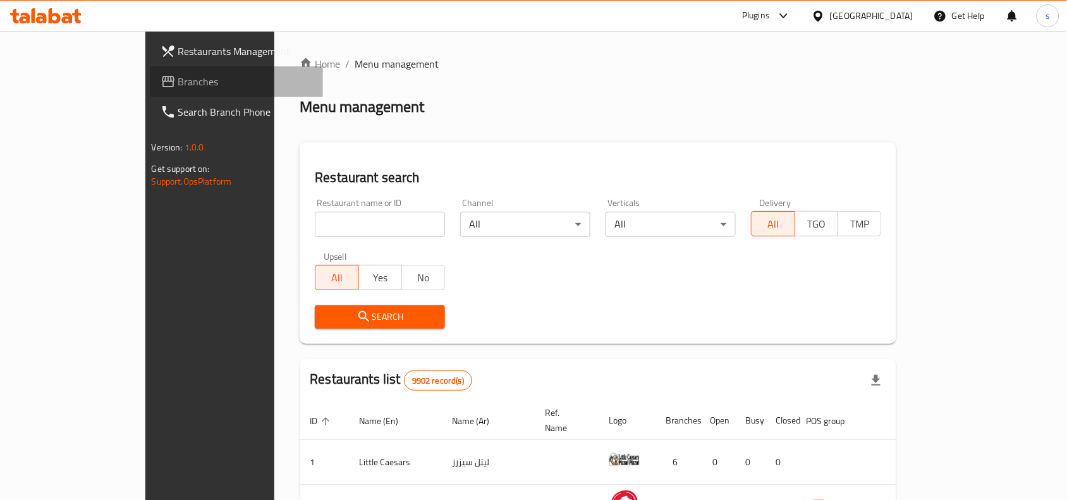
click at [178, 89] on span "Branches" at bounding box center [245, 81] width 135 height 15
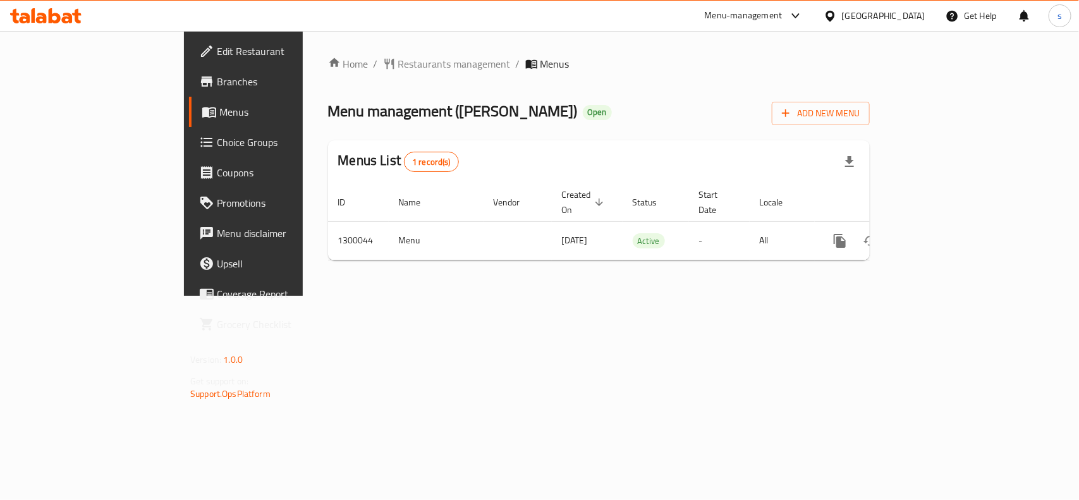
click at [907, 15] on div "[GEOGRAPHIC_DATA]" at bounding box center [883, 16] width 83 height 14
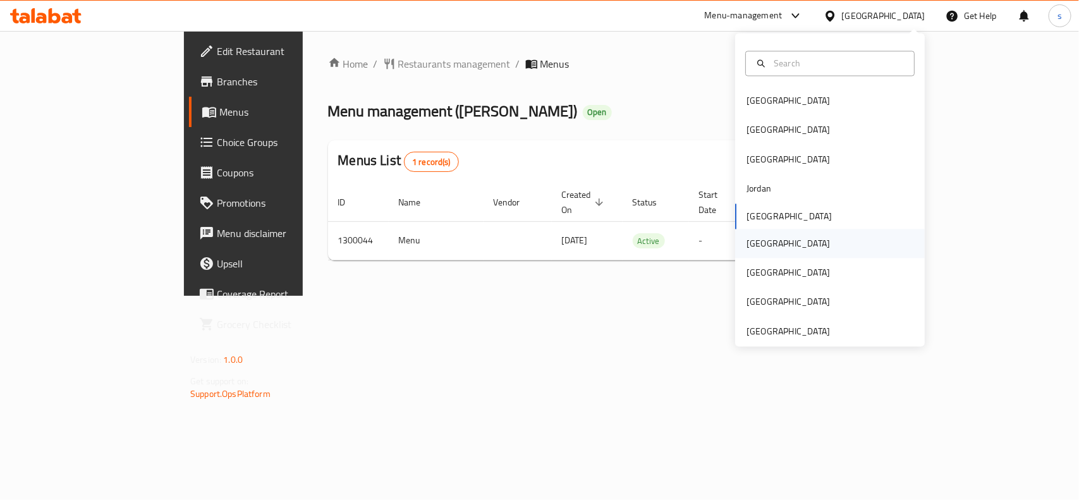
click at [751, 242] on div "[GEOGRAPHIC_DATA]" at bounding box center [788, 244] width 83 height 14
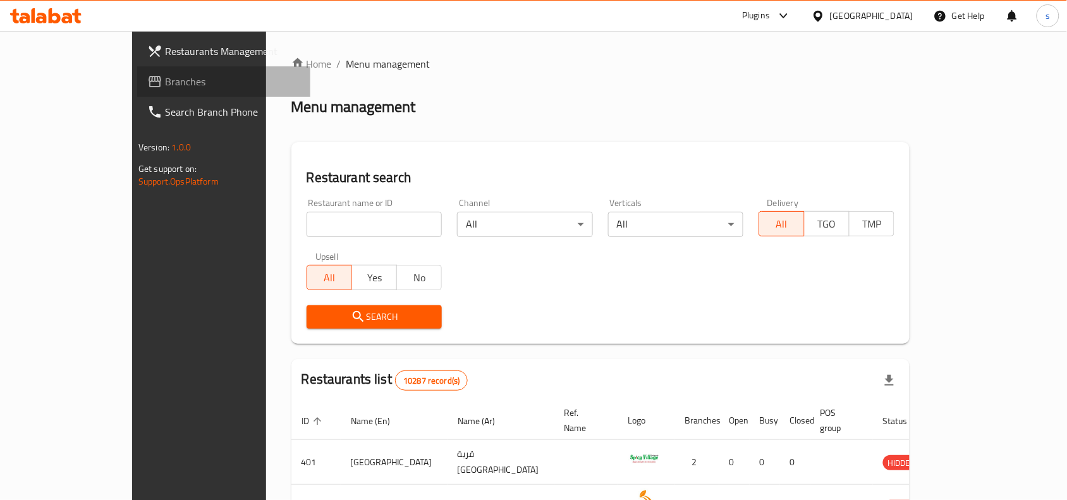
click at [165, 80] on span "Branches" at bounding box center [232, 81] width 135 height 15
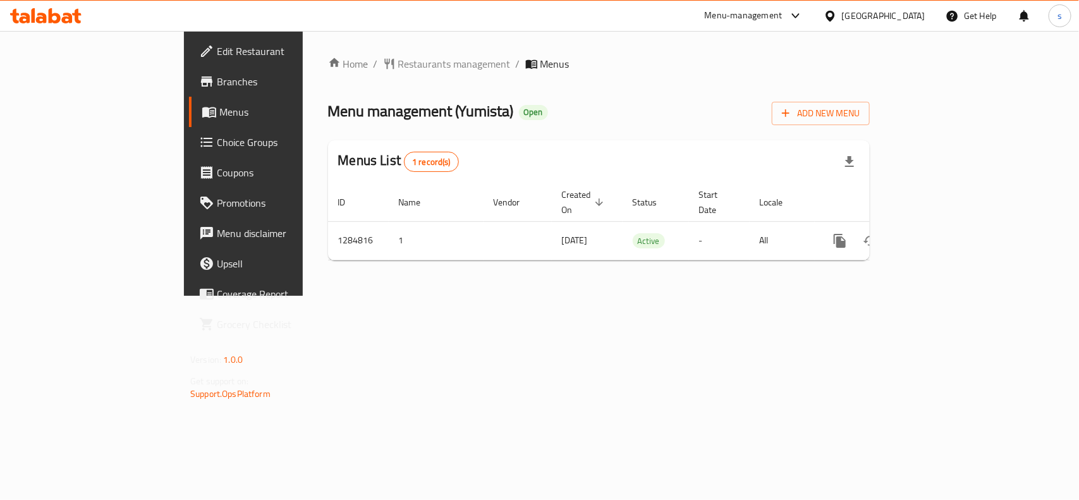
click at [911, 13] on div "[GEOGRAPHIC_DATA]" at bounding box center [883, 16] width 83 height 14
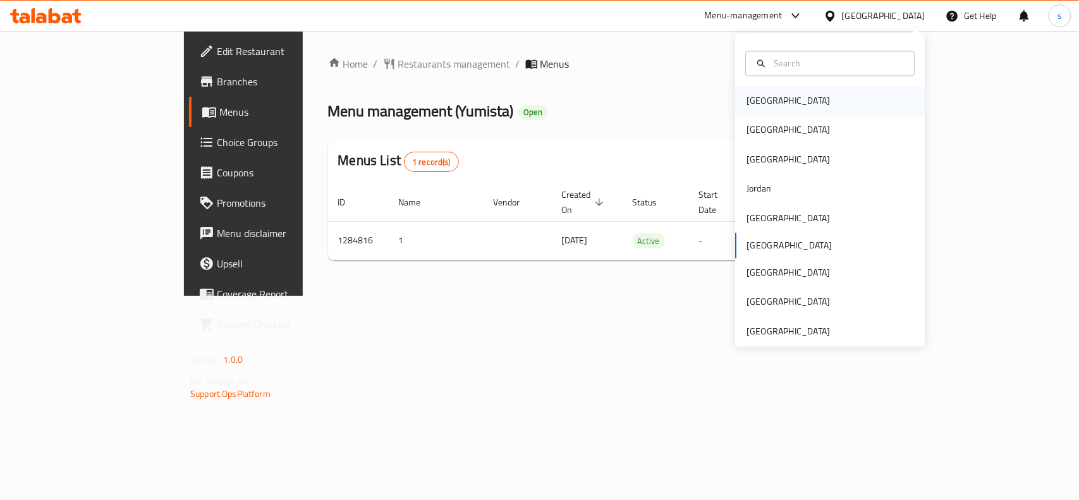
click at [753, 103] on div "[GEOGRAPHIC_DATA]" at bounding box center [788, 101] width 83 height 14
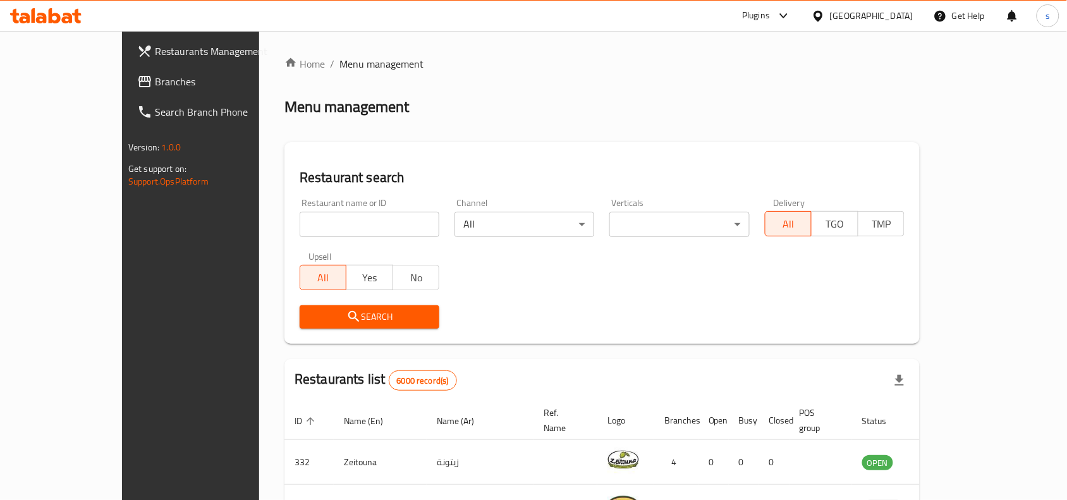
click at [892, 11] on div "[GEOGRAPHIC_DATA]" at bounding box center [871, 16] width 83 height 14
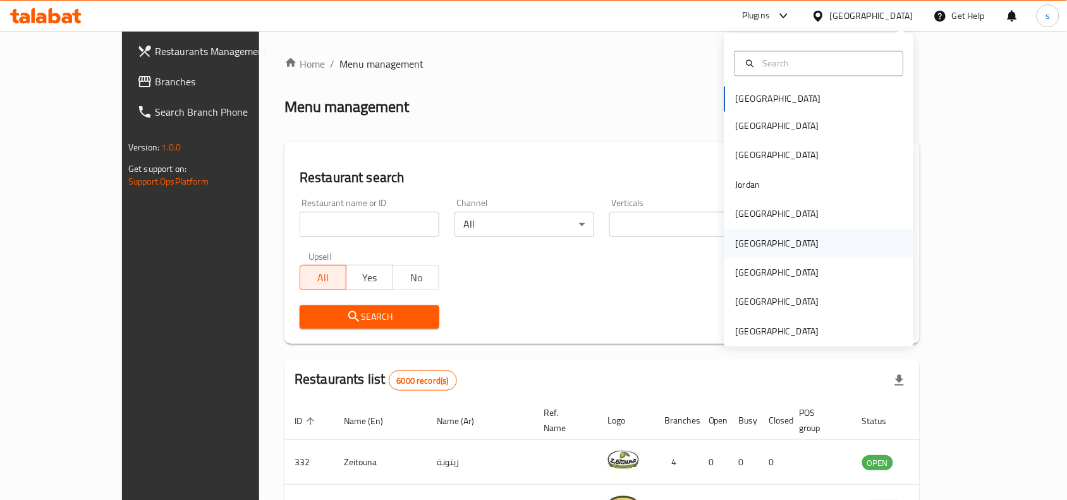
click at [738, 247] on div "[GEOGRAPHIC_DATA]" at bounding box center [777, 244] width 83 height 14
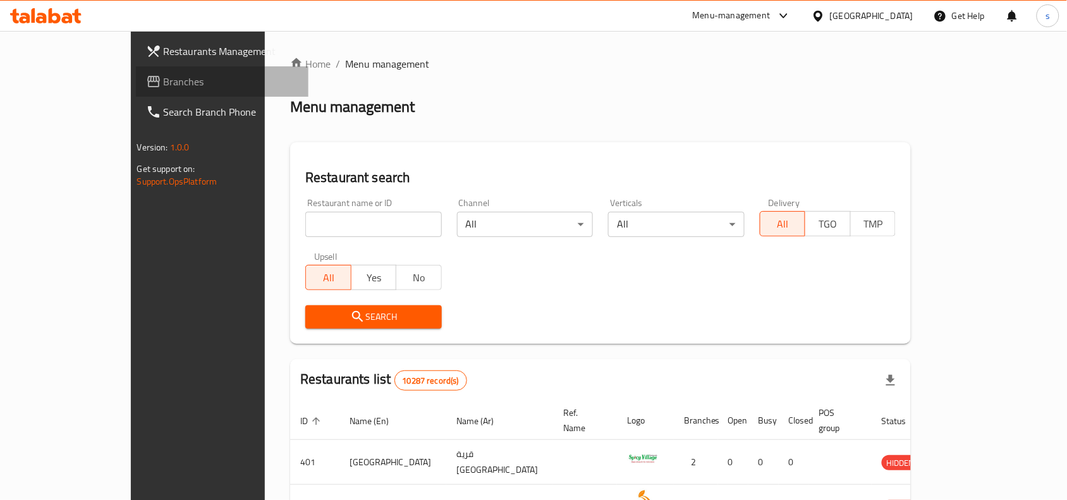
click at [164, 79] on span "Branches" at bounding box center [231, 81] width 135 height 15
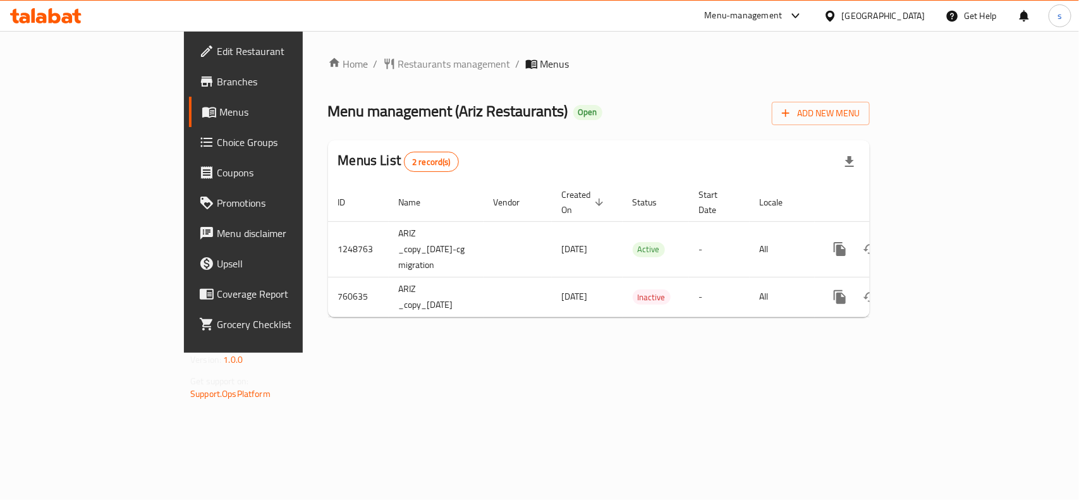
click at [842, 15] on div at bounding box center [833, 16] width 18 height 14
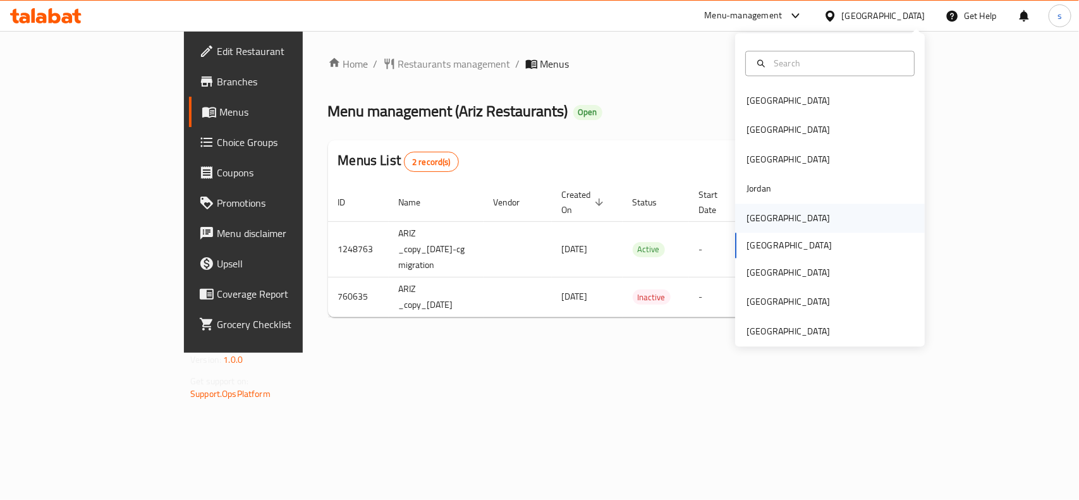
click at [747, 222] on div "[GEOGRAPHIC_DATA]" at bounding box center [788, 218] width 83 height 14
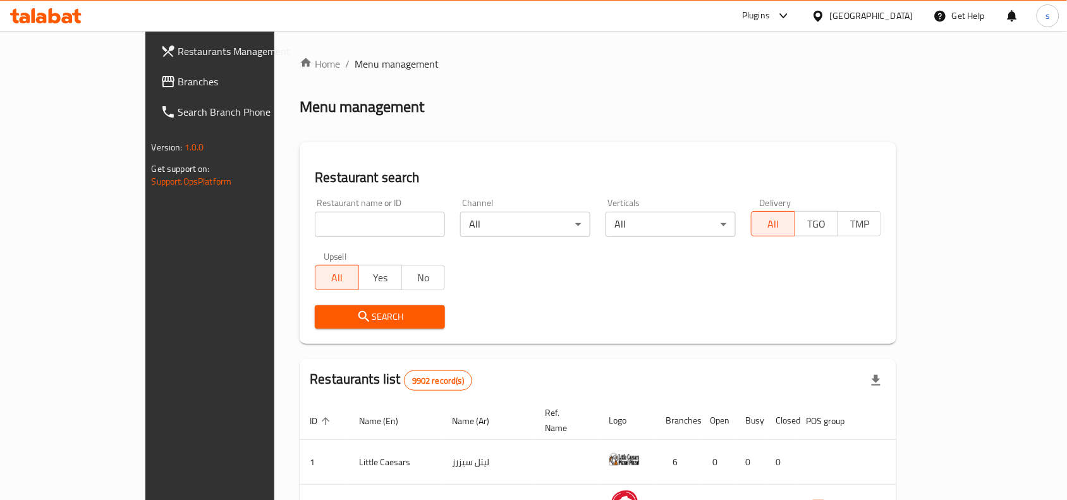
click at [178, 81] on span "Branches" at bounding box center [245, 81] width 135 height 15
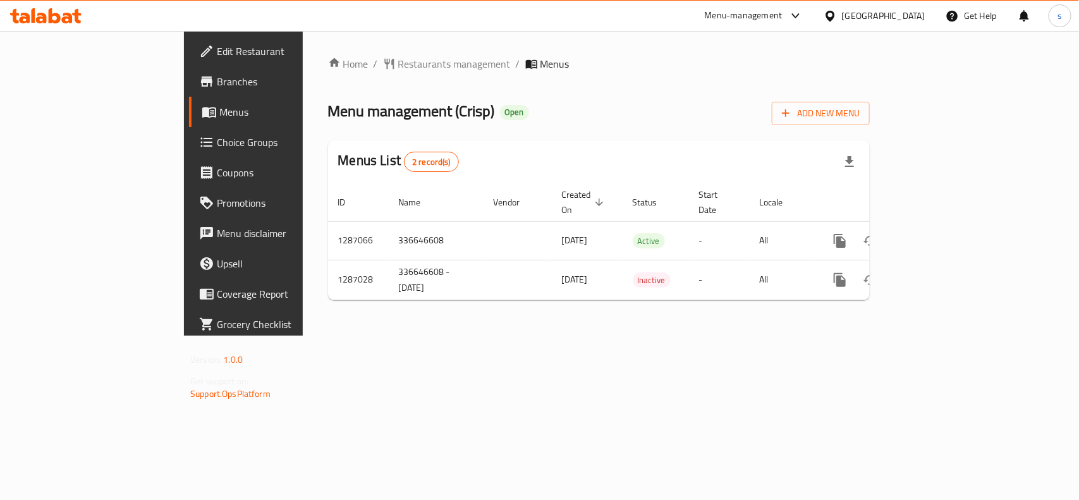
click at [842, 11] on div at bounding box center [833, 16] width 18 height 14
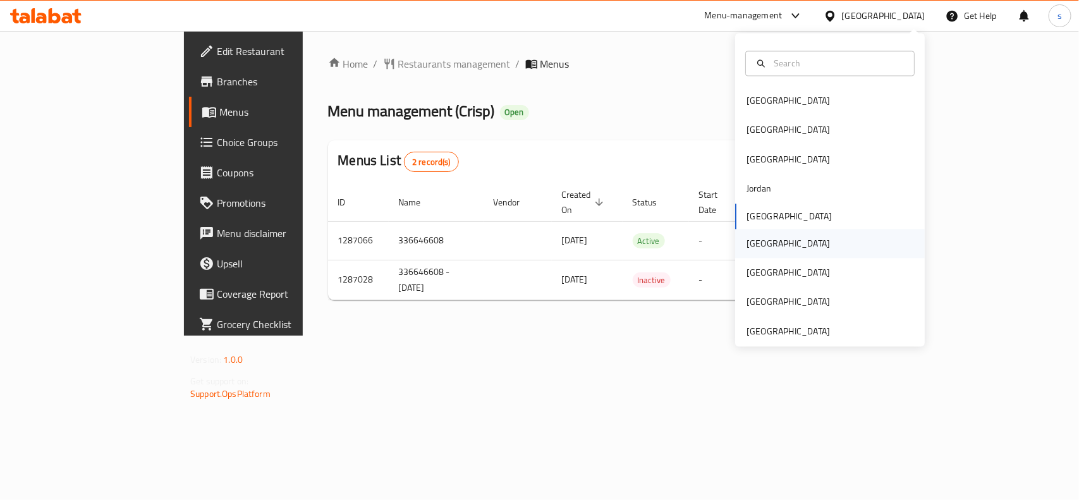
click at [756, 242] on div "Oman" at bounding box center [788, 244] width 83 height 14
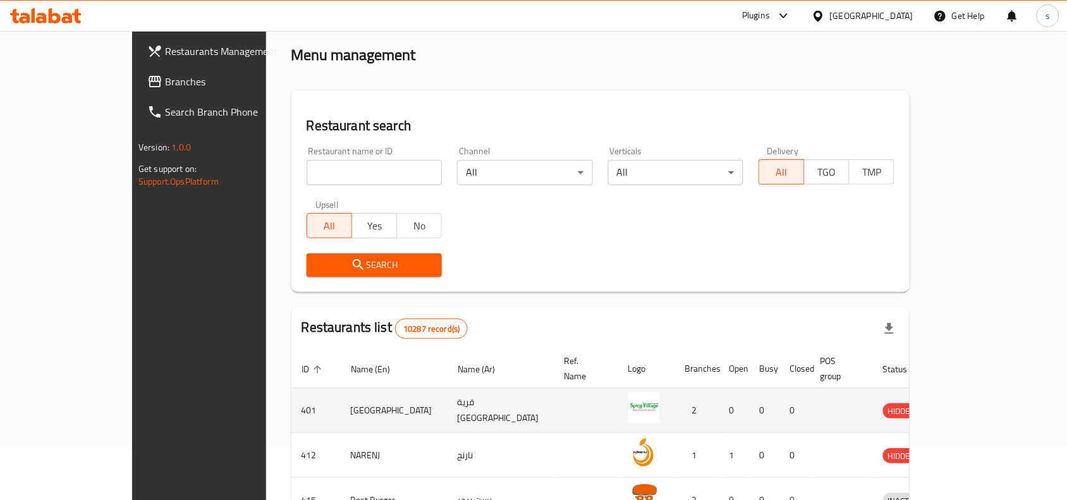
scroll to position [79, 0]
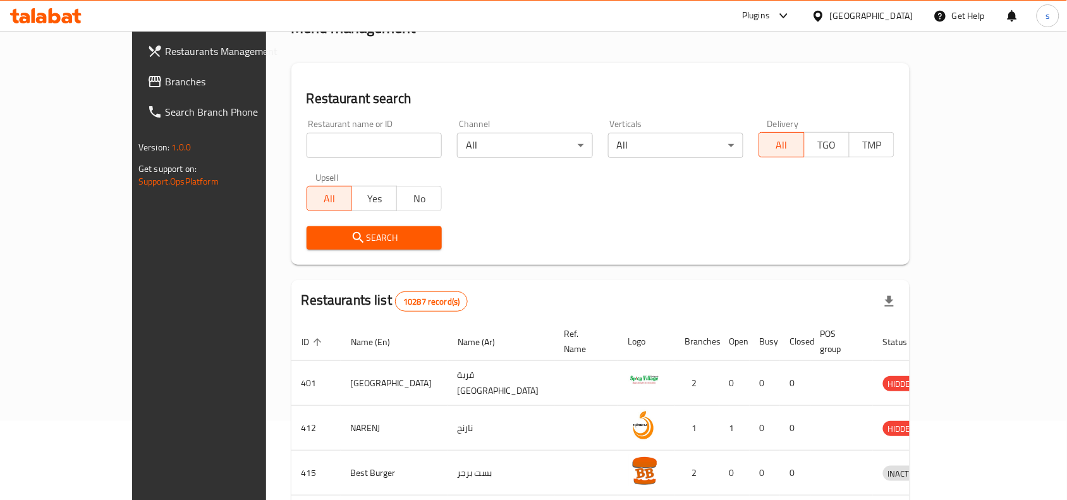
click at [302, 294] on h2 "Restaurants list 10287 record(s)" at bounding box center [385, 301] width 167 height 21
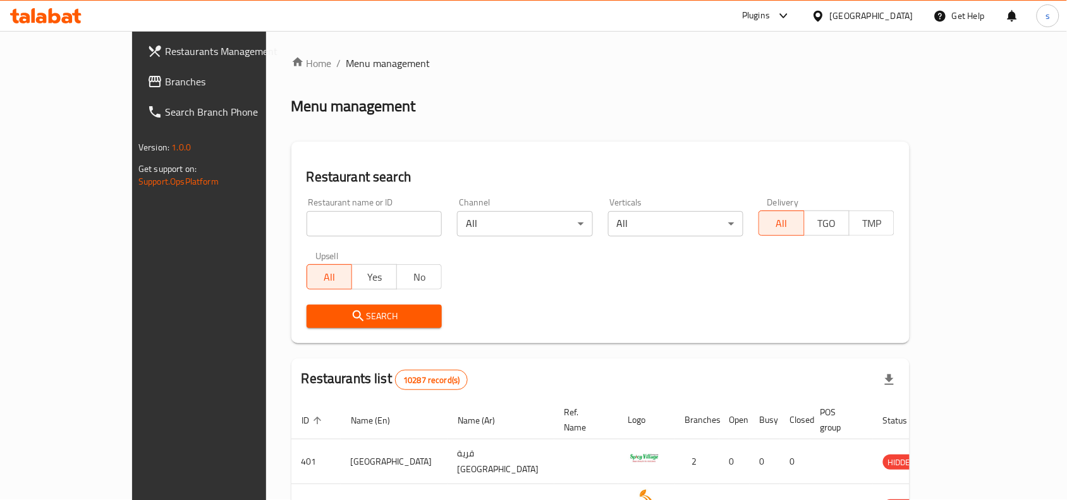
scroll to position [0, 0]
click at [911, 17] on div "Oman" at bounding box center [871, 16] width 83 height 14
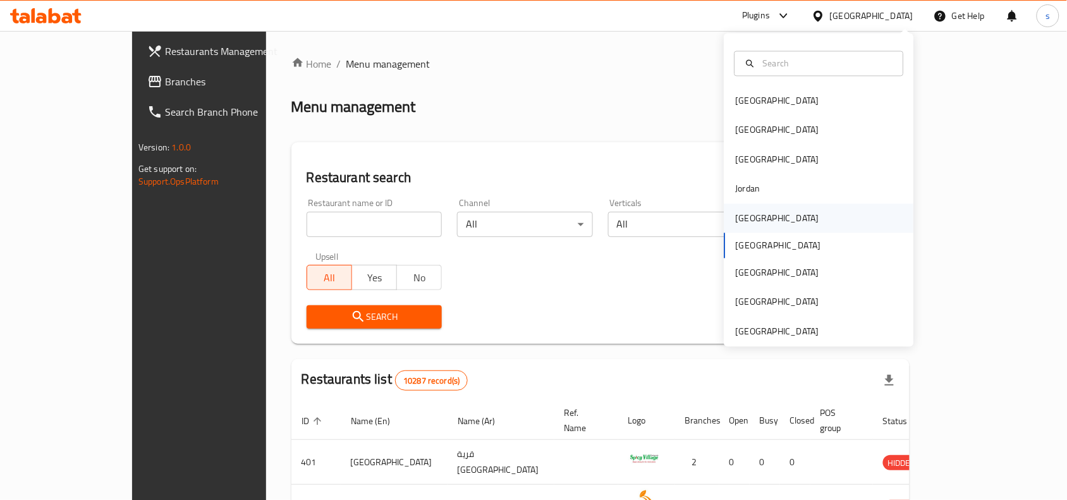
click at [736, 225] on div "Kuwait" at bounding box center [777, 218] width 83 height 14
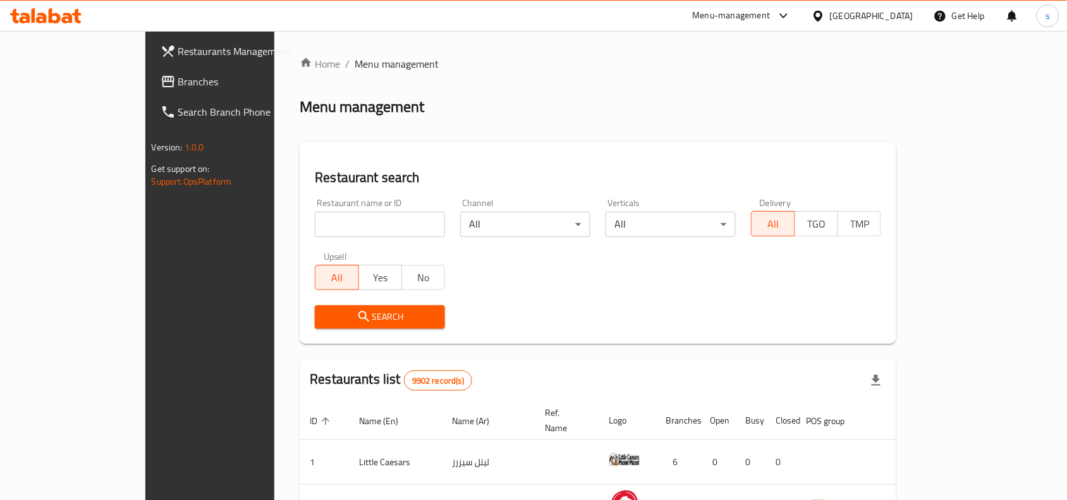
click at [161, 83] on icon at bounding box center [168, 81] width 15 height 15
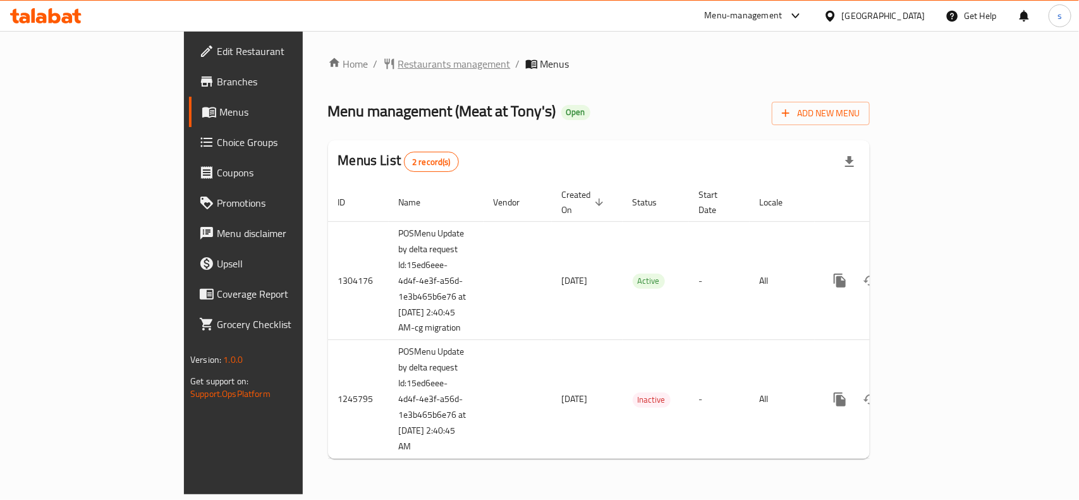
click at [398, 62] on span "Restaurants management" at bounding box center [454, 63] width 113 height 15
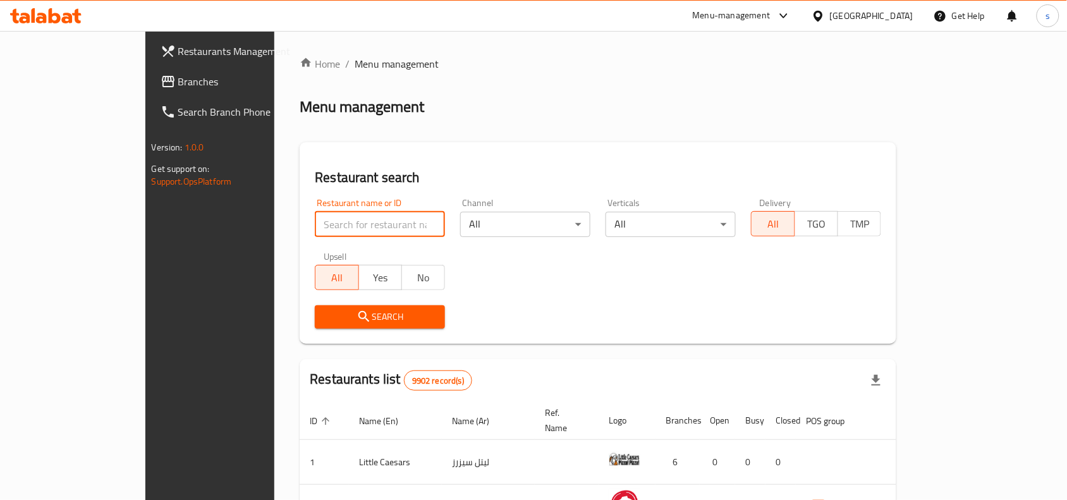
click at [315, 217] on input "search" at bounding box center [380, 224] width 130 height 25
paste input "682765"
type input "682765"
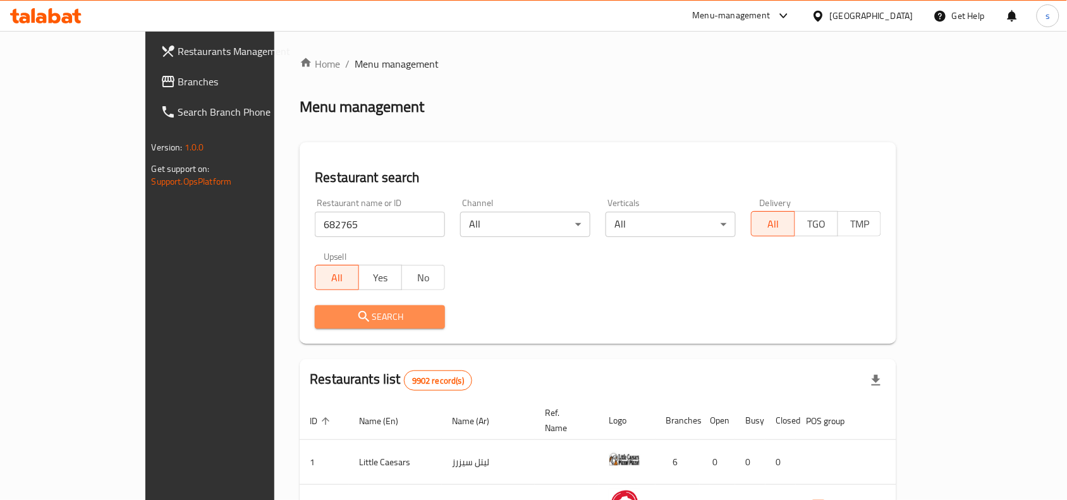
click at [325, 321] on span "Search" at bounding box center [380, 317] width 110 height 16
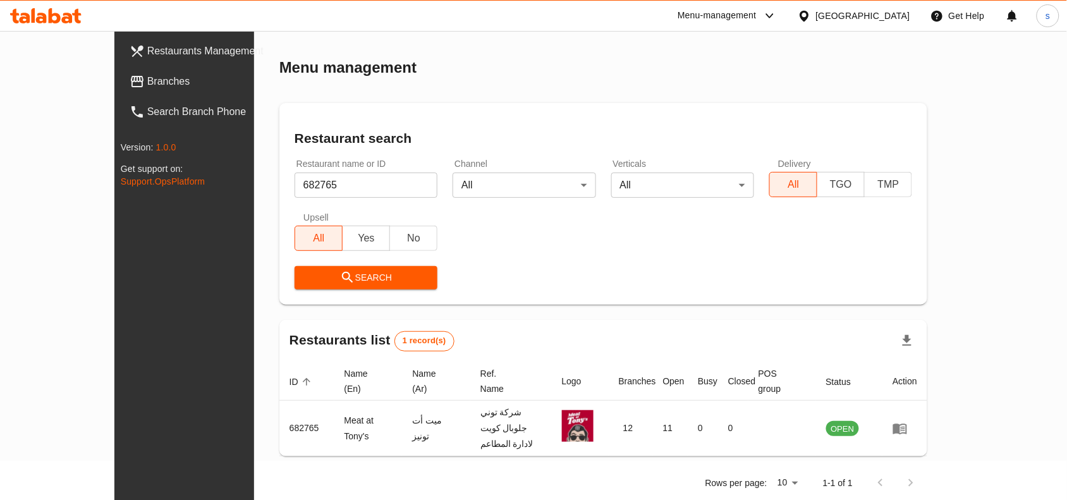
scroll to position [39, 0]
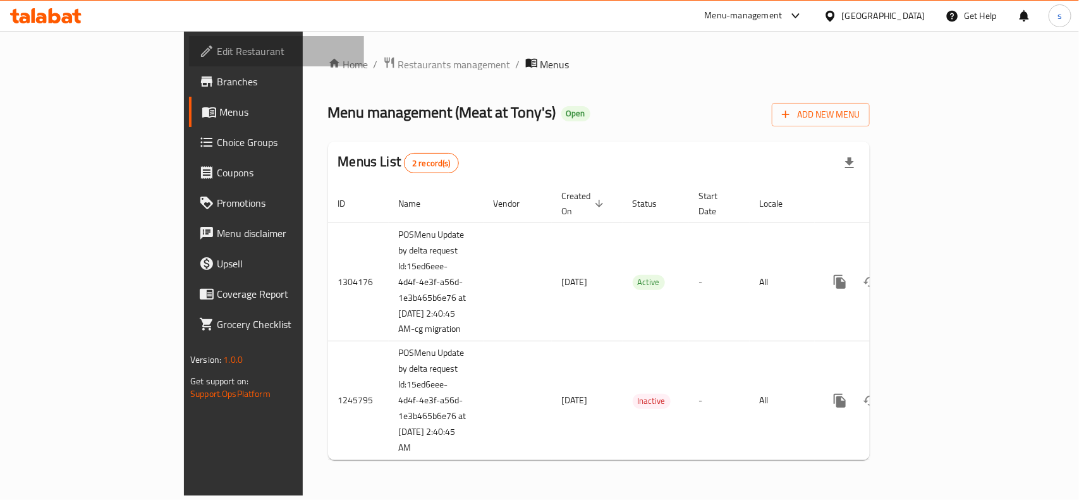
click at [217, 52] on span "Edit Restaurant" at bounding box center [285, 51] width 137 height 15
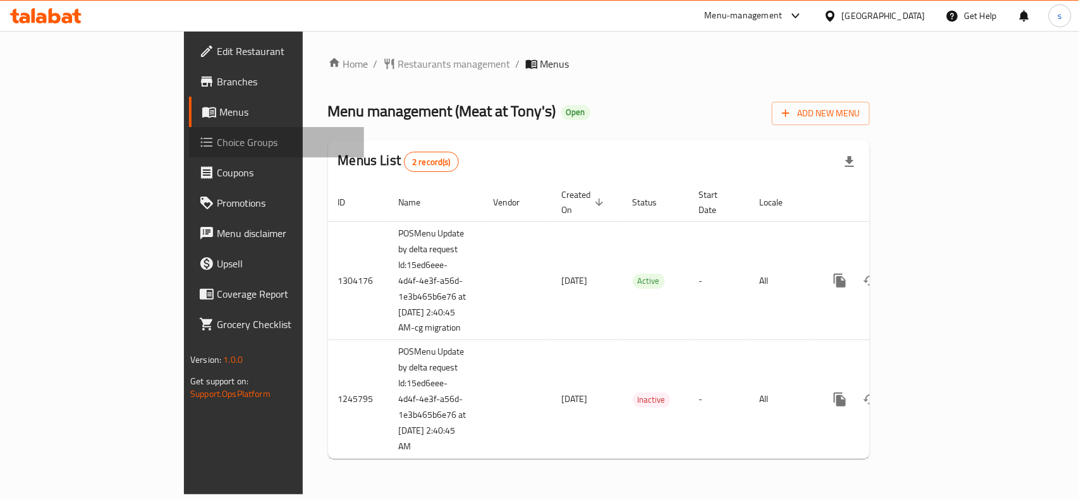
click at [217, 141] on span "Choice Groups" at bounding box center [285, 142] width 137 height 15
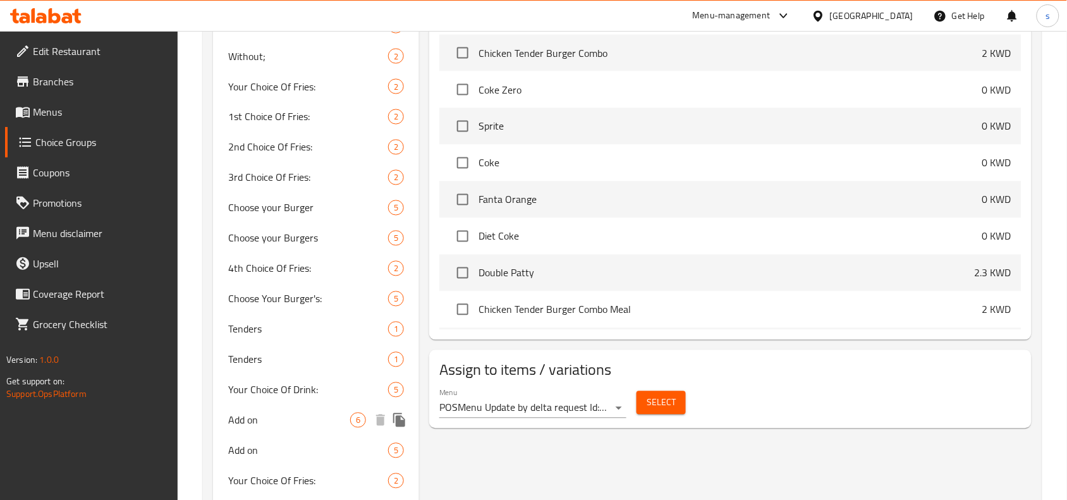
scroll to position [632, 0]
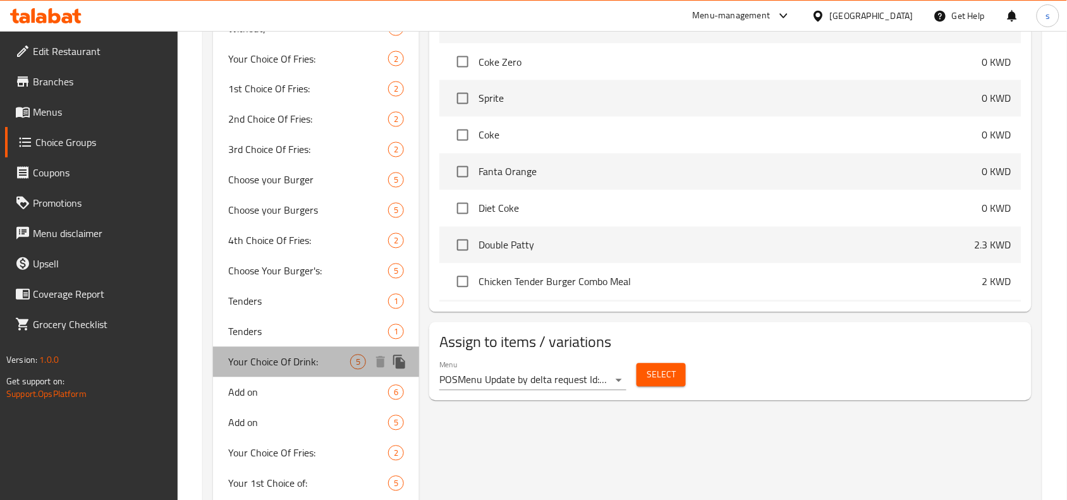
click at [298, 364] on span "Your Choice Of Drink:" at bounding box center [289, 362] width 122 height 15
type input "Your Choice Of Drink:"
type input "اختيارك من المشروب:"
type input "1"
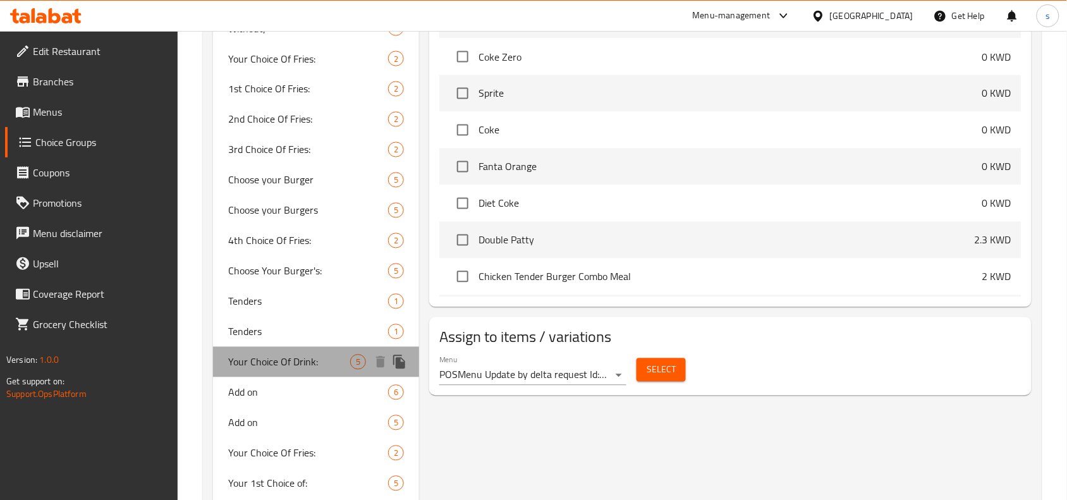
click at [283, 361] on span "Your Choice Of Drink:" at bounding box center [289, 362] width 122 height 15
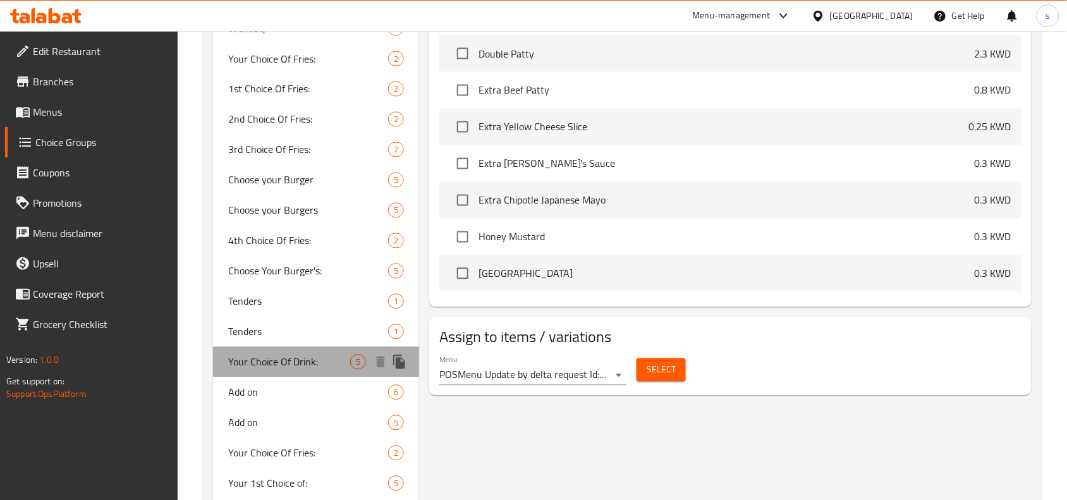
click at [294, 359] on span "Your Choice Of Drink:" at bounding box center [289, 362] width 122 height 15
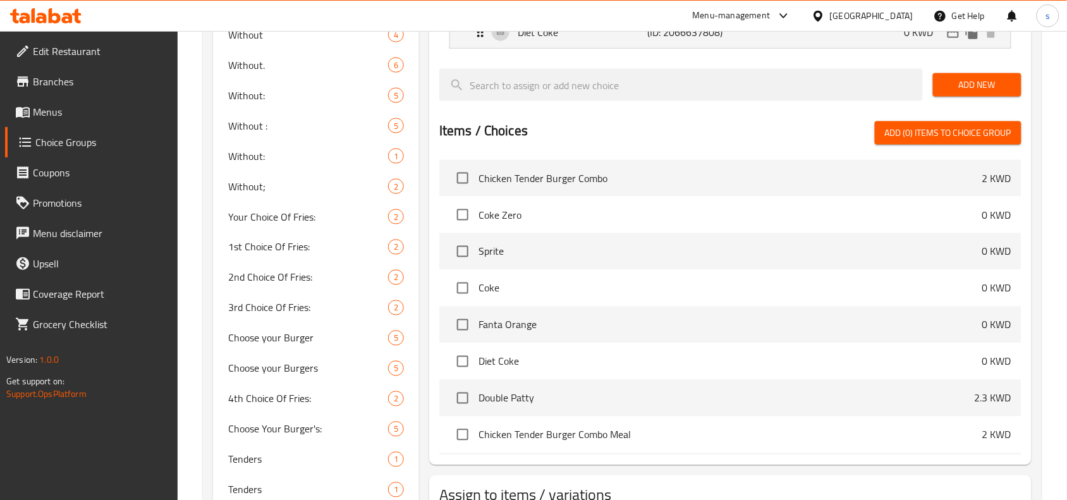
scroll to position [79, 0]
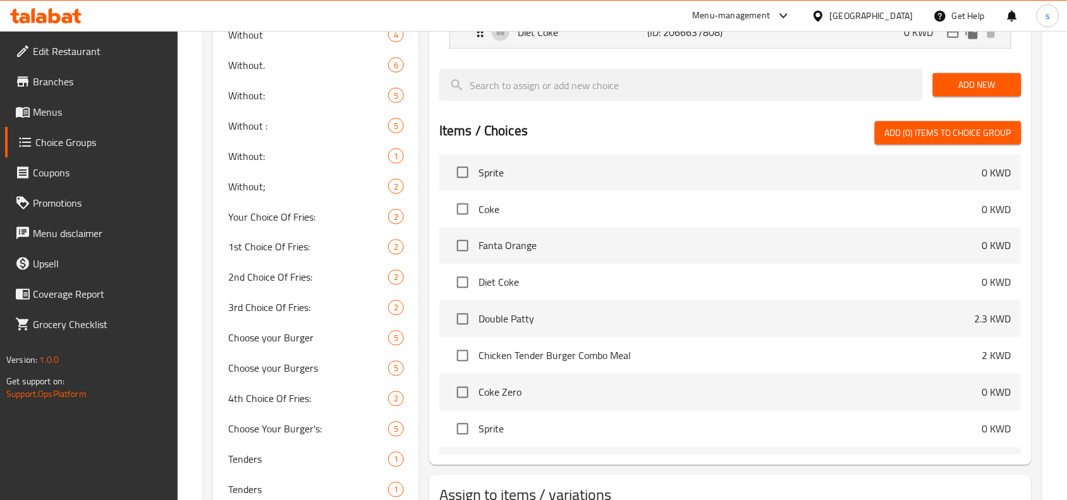
click at [906, 16] on div "Kuwait" at bounding box center [871, 16] width 83 height 14
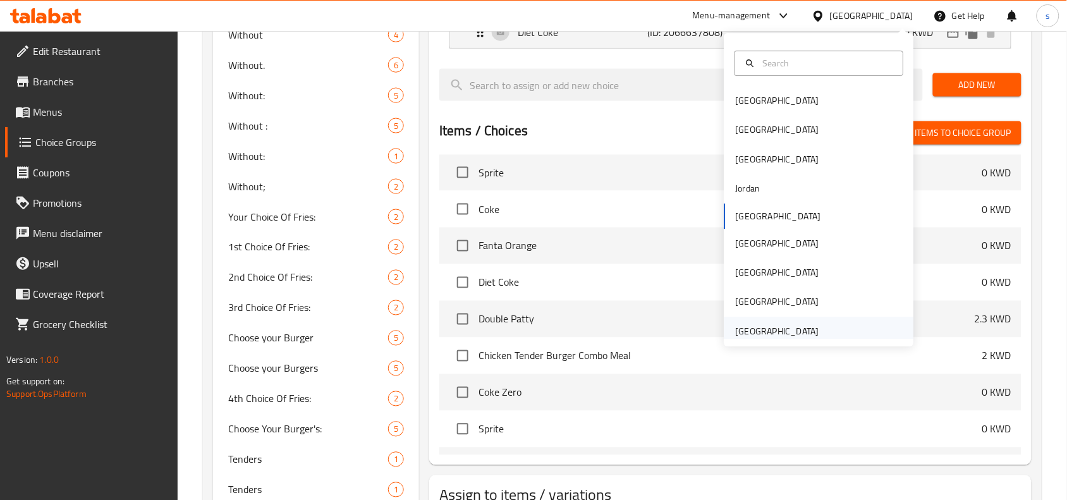
click at [790, 327] on div "[GEOGRAPHIC_DATA]" at bounding box center [777, 331] width 83 height 14
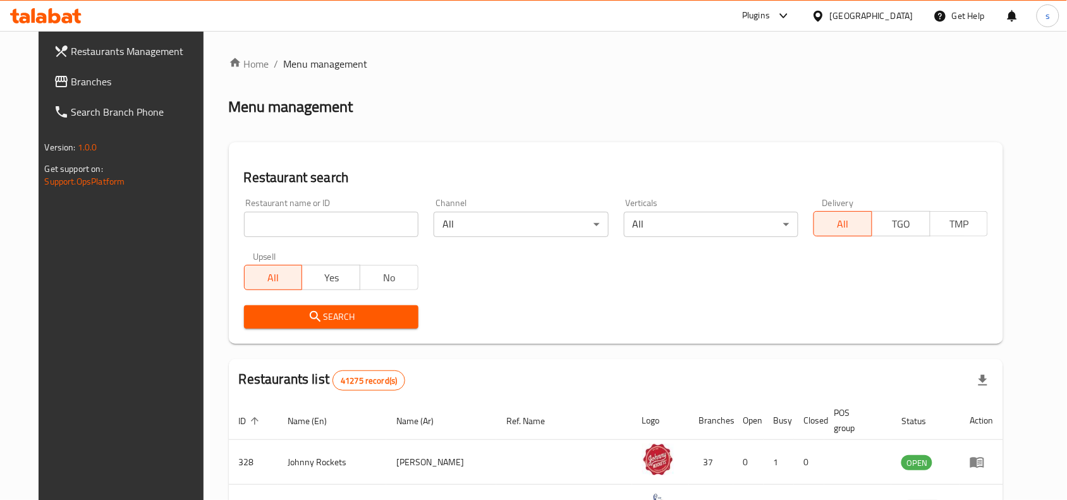
click at [71, 80] on span "Branches" at bounding box center [138, 81] width 135 height 15
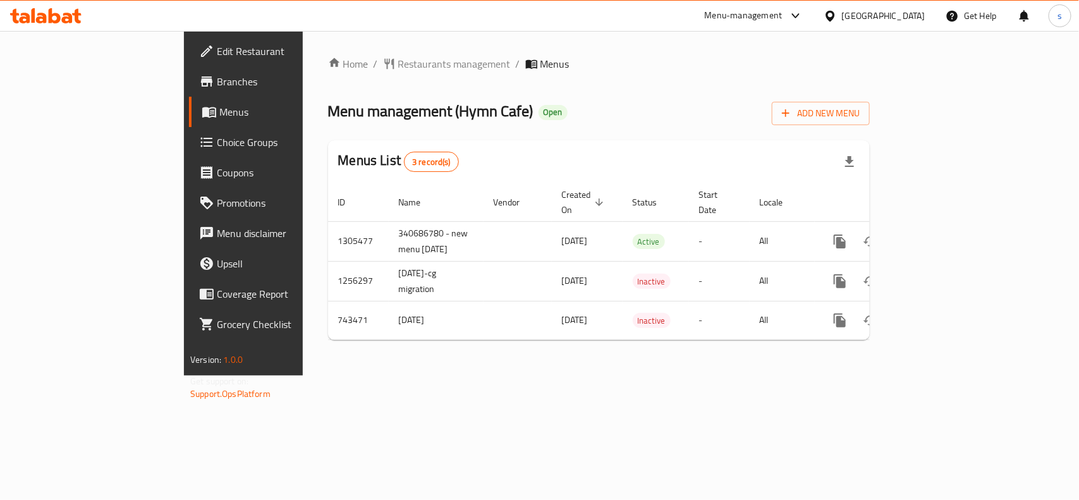
click at [865, 16] on div "[GEOGRAPHIC_DATA]" at bounding box center [883, 16] width 83 height 14
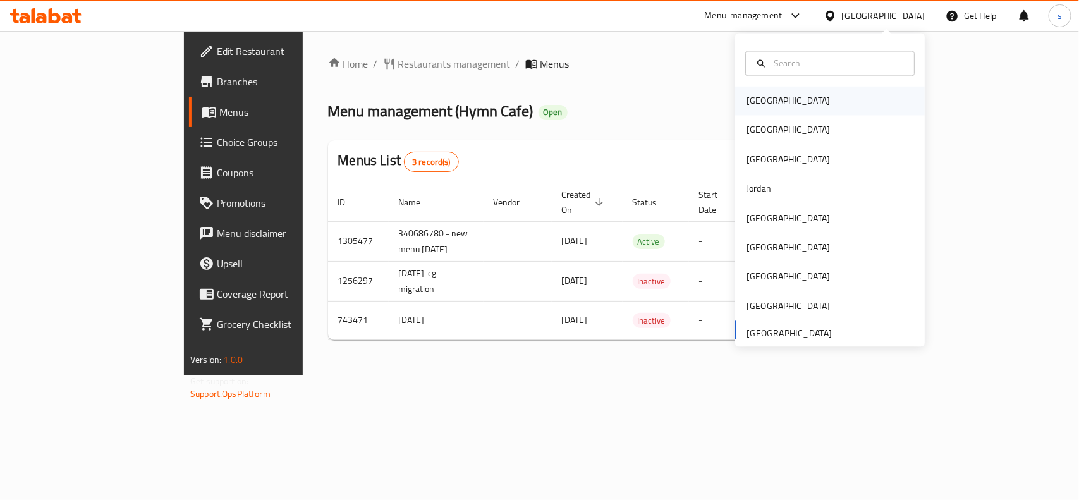
click at [761, 100] on div "Bahrain" at bounding box center [789, 101] width 104 height 29
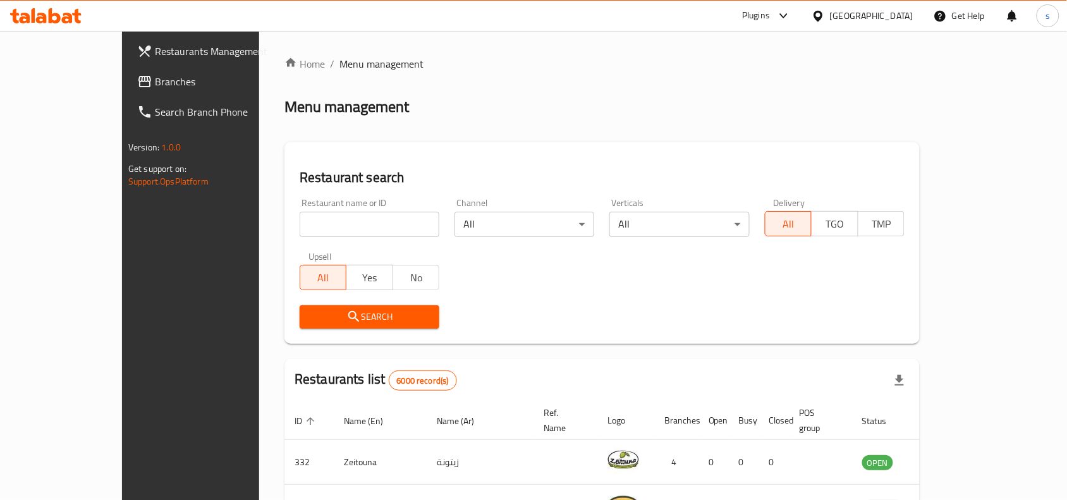
click at [899, 15] on div "Bahrain" at bounding box center [871, 16] width 83 height 14
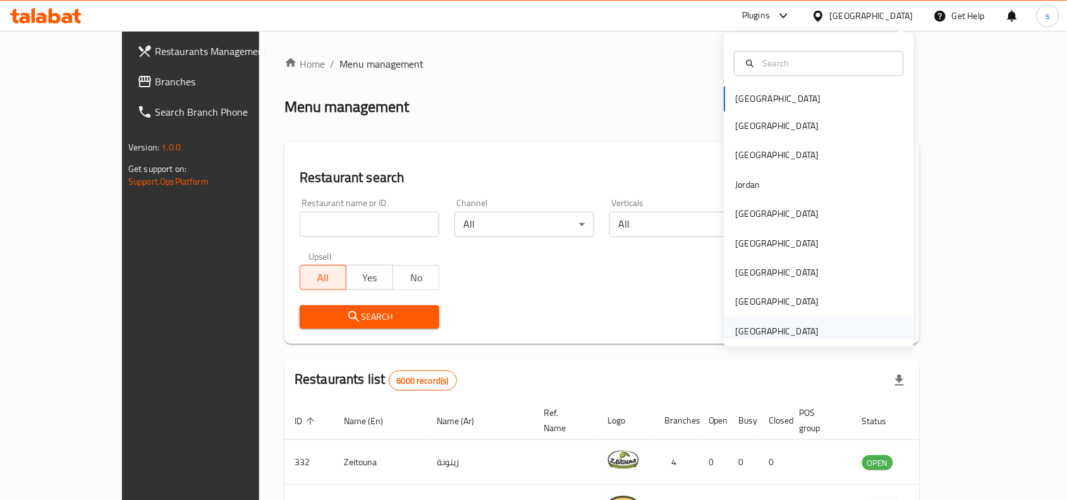
click at [778, 335] on div "[GEOGRAPHIC_DATA]" at bounding box center [777, 331] width 83 height 14
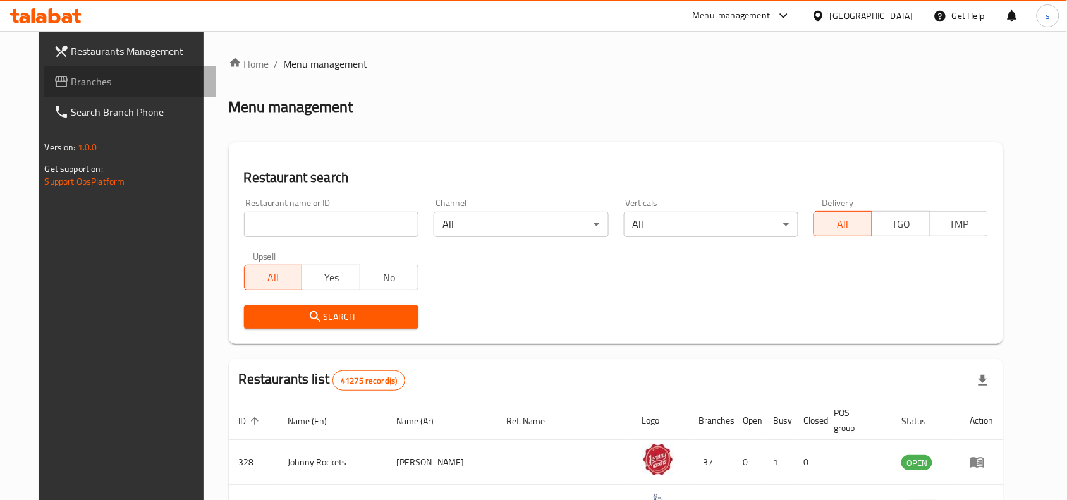
click at [71, 89] on span "Branches" at bounding box center [138, 81] width 135 height 15
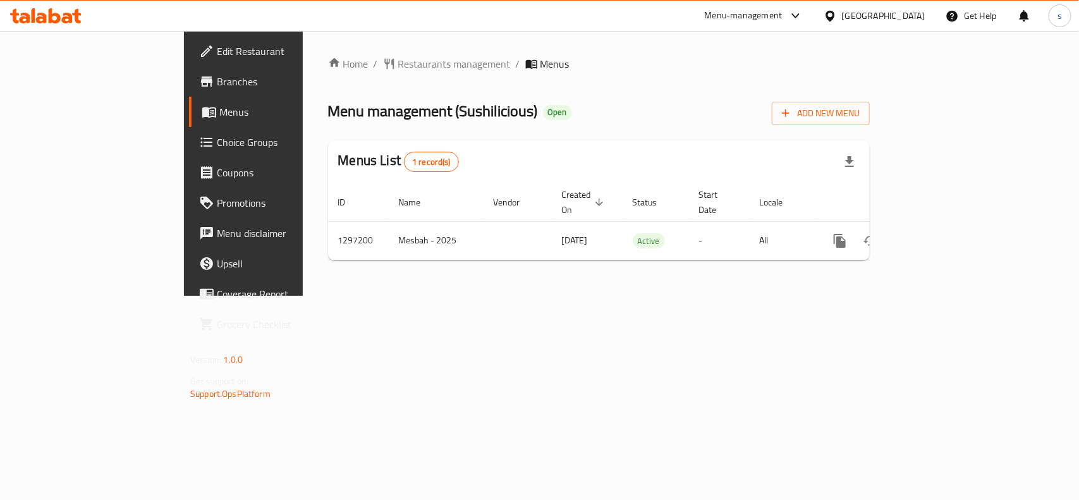
click at [895, 16] on div "[GEOGRAPHIC_DATA]" at bounding box center [883, 16] width 83 height 14
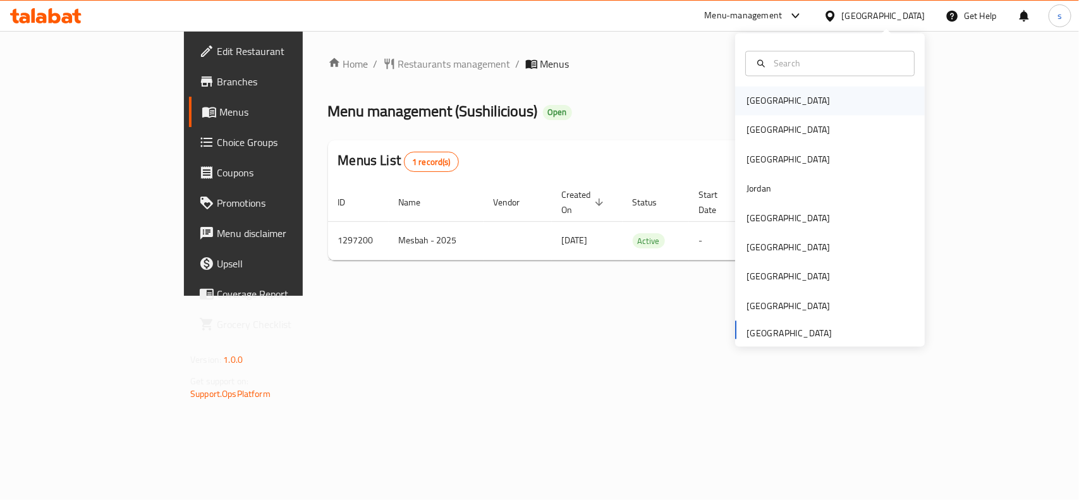
click at [753, 94] on div "[GEOGRAPHIC_DATA]" at bounding box center [788, 101] width 83 height 14
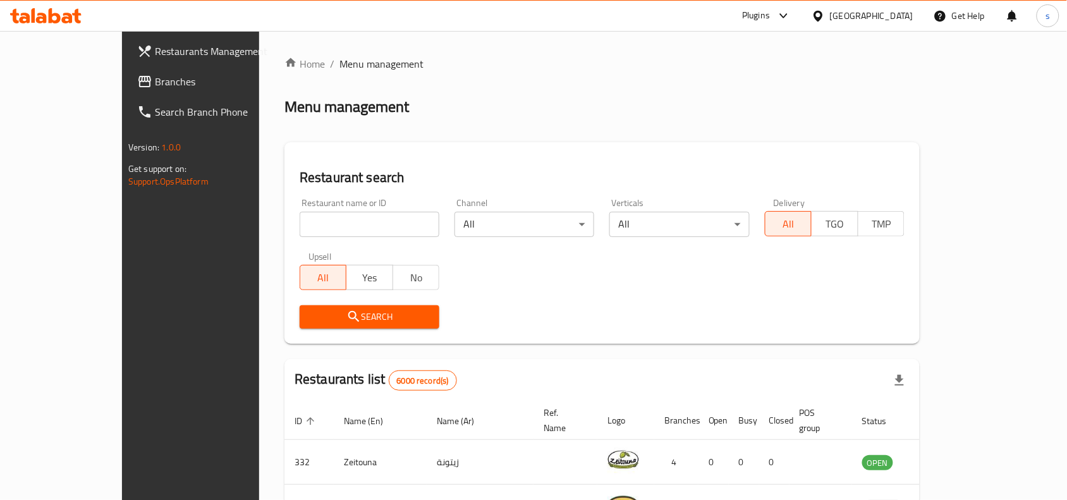
click at [900, 9] on div "[GEOGRAPHIC_DATA]" at bounding box center [871, 16] width 83 height 14
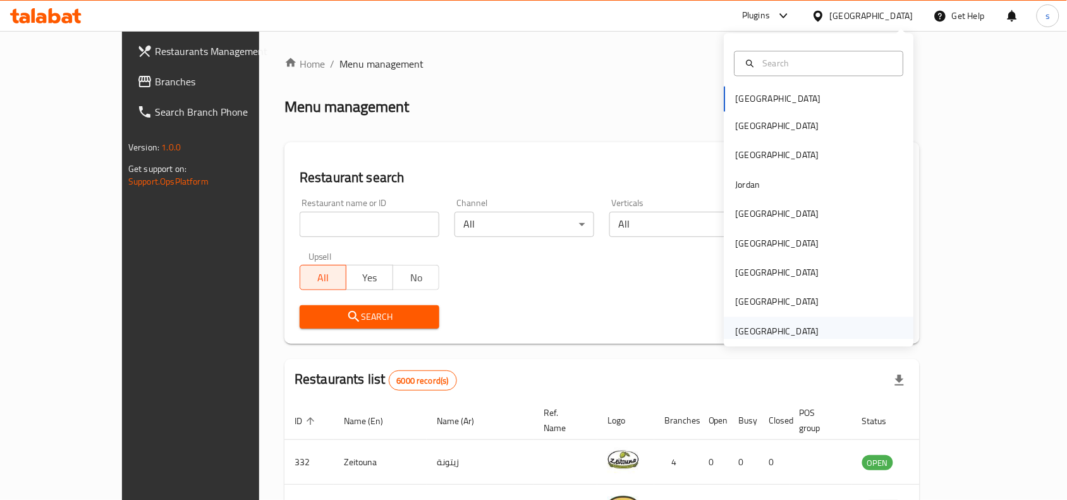
click at [750, 331] on div "[GEOGRAPHIC_DATA]" at bounding box center [777, 331] width 83 height 14
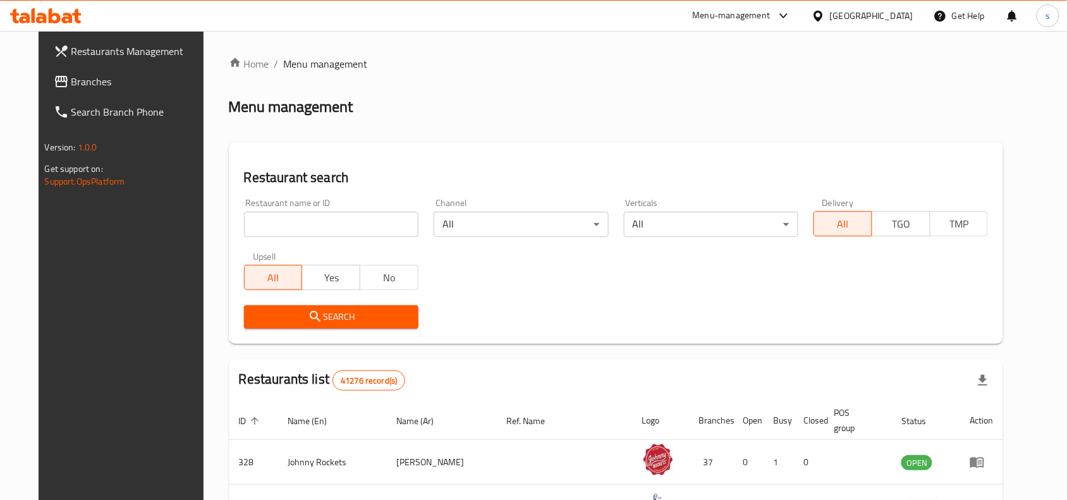
click at [71, 83] on span "Branches" at bounding box center [138, 81] width 135 height 15
